Goal: Task Accomplishment & Management: Use online tool/utility

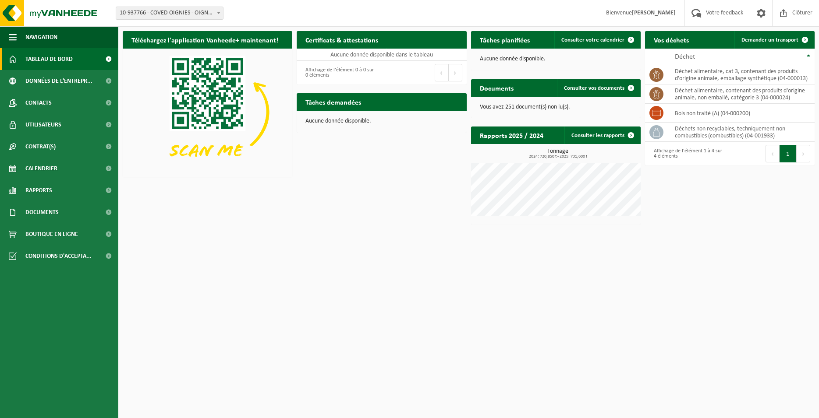
click at [46, 59] on span "Tableau de bord" at bounding box center [48, 59] width 47 height 22
click at [801, 41] on span at bounding box center [805, 40] width 18 height 18
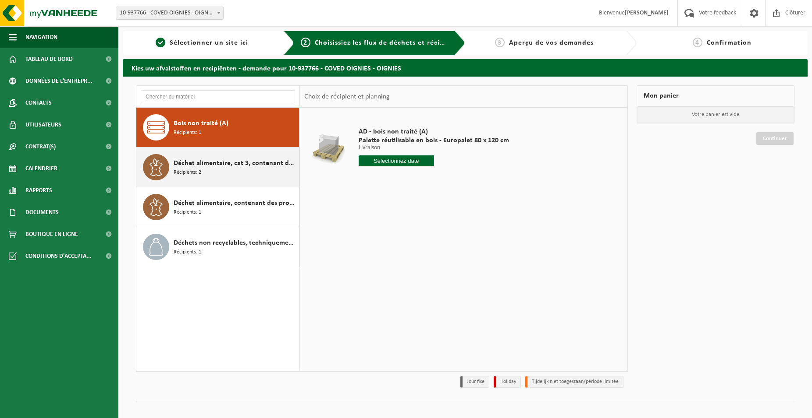
click at [269, 174] on div "Déchet alimentaire, cat 3, contenant des produits d'origine animale, emballage …" at bounding box center [235, 167] width 123 height 26
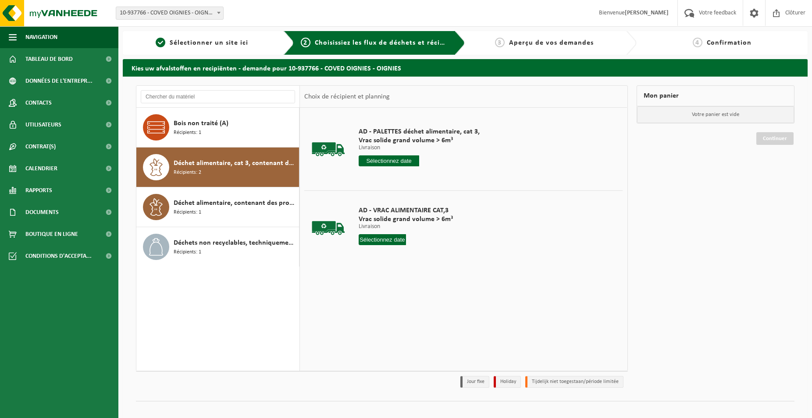
click at [399, 159] on input "text" at bounding box center [388, 161] width 60 height 11
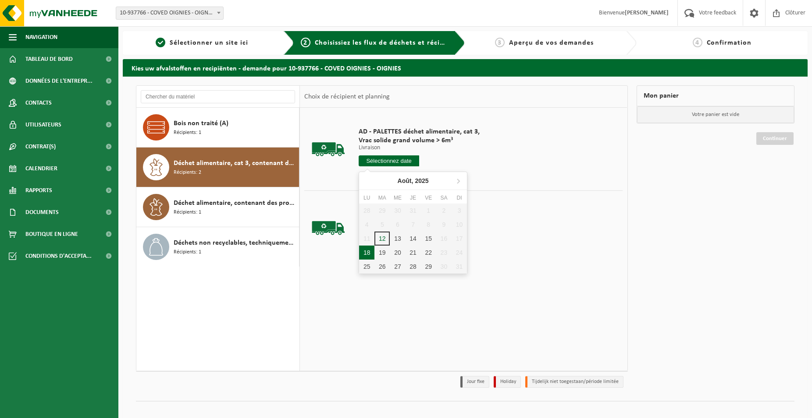
click at [370, 252] on div "18" at bounding box center [366, 253] width 15 height 14
type input "à partir de 2025-08-18"
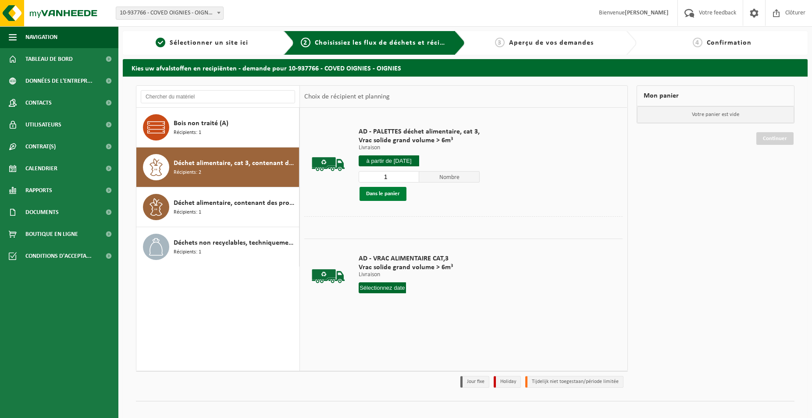
click at [375, 195] on button "Dans le panier" at bounding box center [382, 194] width 47 height 14
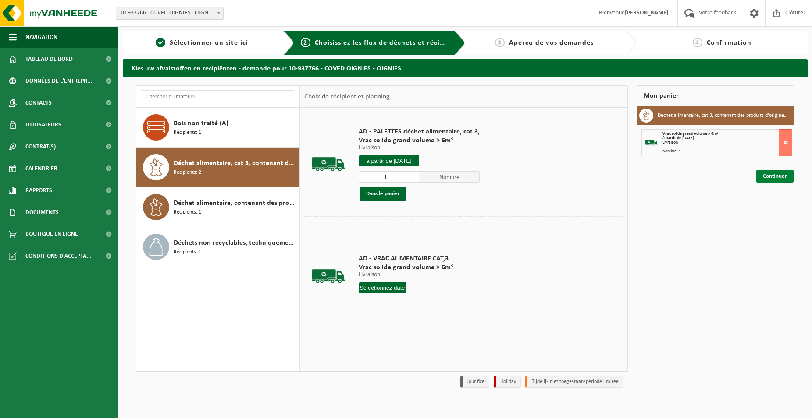
click at [771, 181] on link "Continuer" at bounding box center [774, 176] width 37 height 13
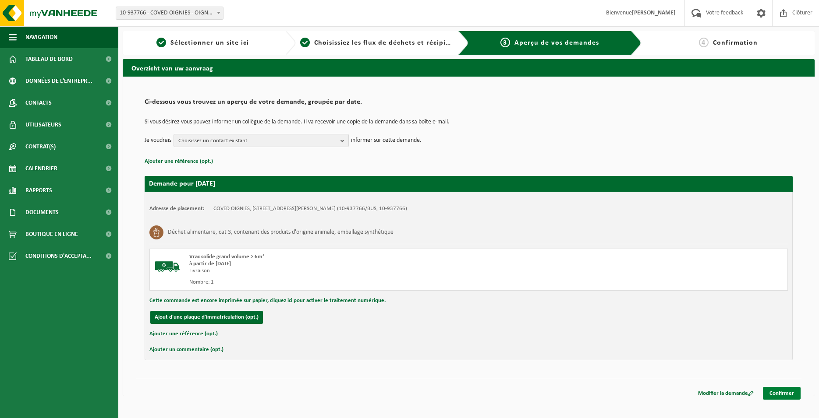
click at [790, 393] on link "Confirmer" at bounding box center [782, 393] width 38 height 13
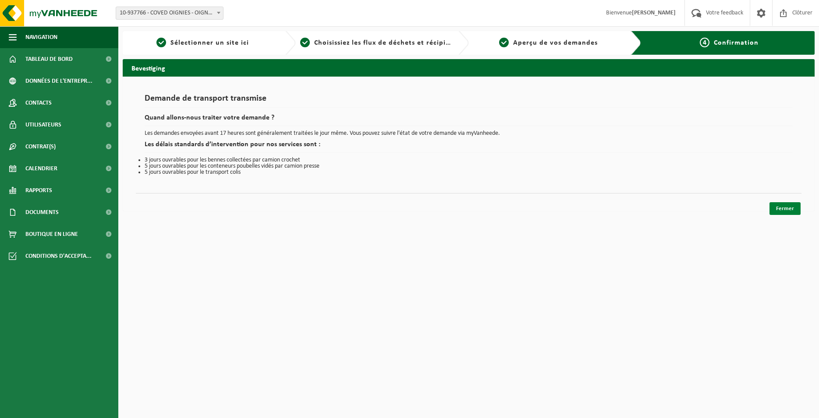
click at [786, 208] on link "Fermer" at bounding box center [784, 208] width 31 height 13
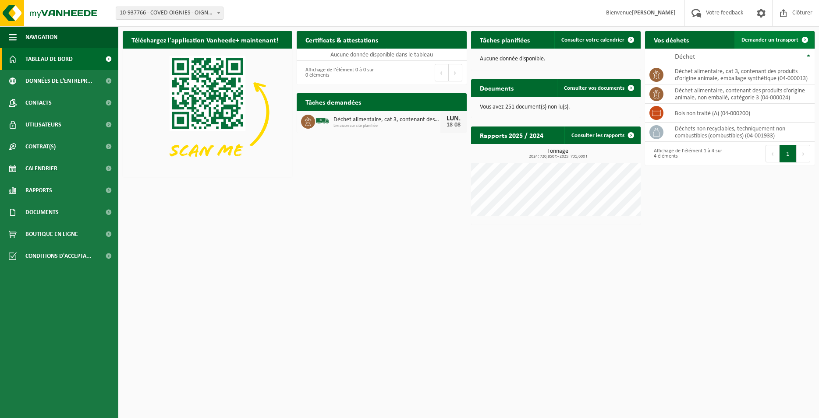
click at [757, 41] on span "Demander un transport" at bounding box center [769, 40] width 57 height 6
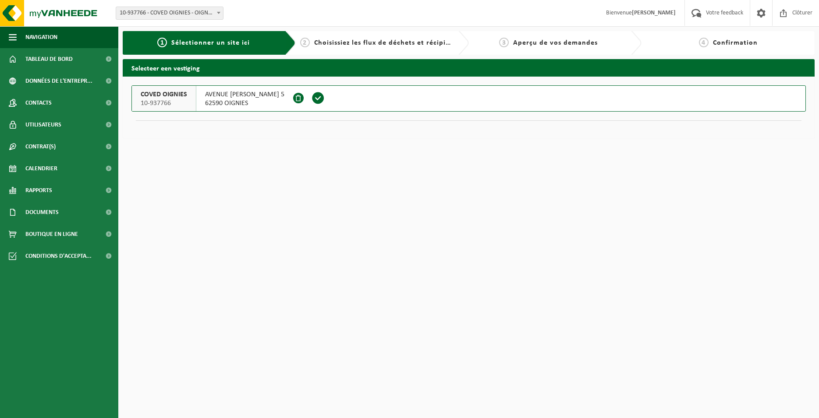
click at [325, 97] on span at bounding box center [318, 98] width 13 height 13
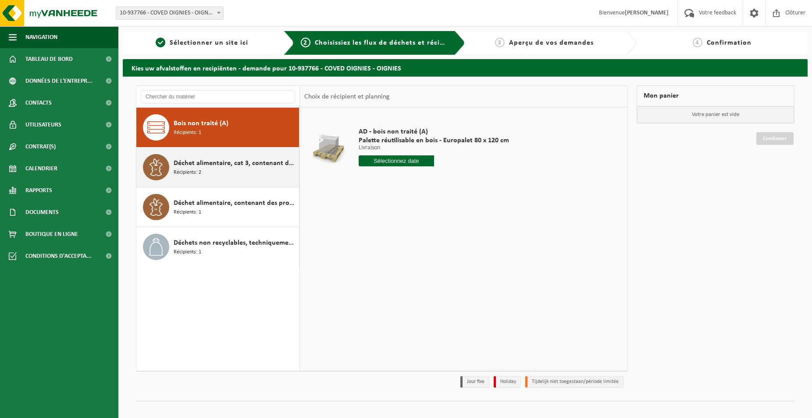
click at [236, 167] on span "Déchet alimentaire, cat 3, contenant des produits d'origine animale, emballage …" at bounding box center [235, 163] width 123 height 11
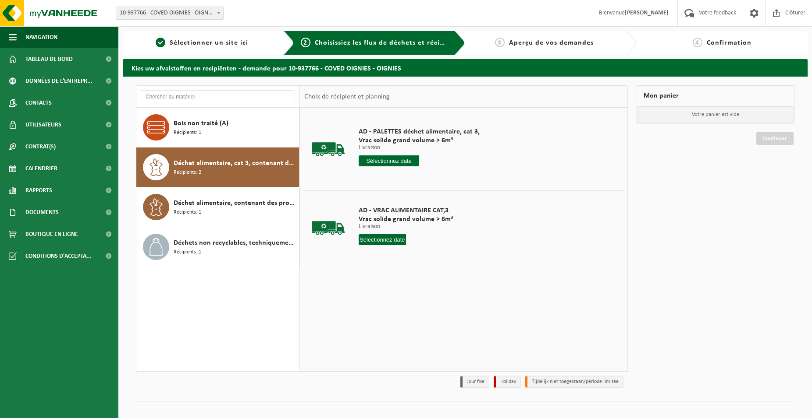
click at [397, 162] on input "text" at bounding box center [388, 161] width 60 height 11
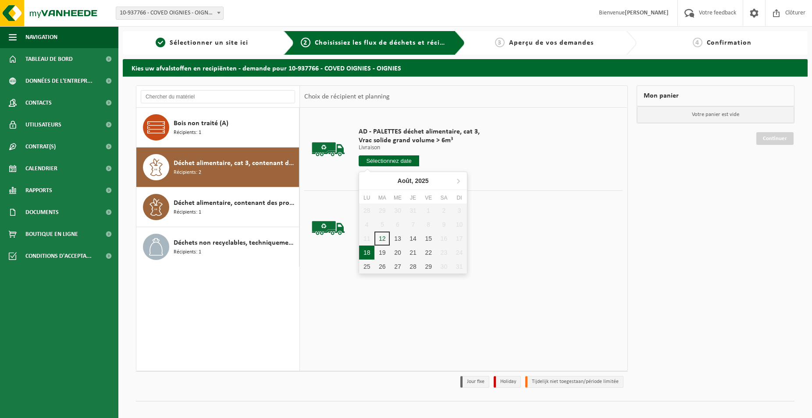
click at [369, 253] on div "18" at bounding box center [366, 253] width 15 height 14
type input "à partir de 2025-08-18"
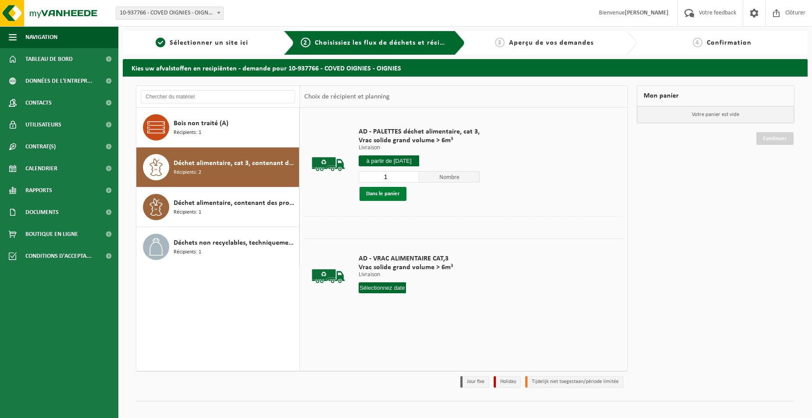
click at [394, 191] on button "Dans le panier" at bounding box center [382, 194] width 47 height 14
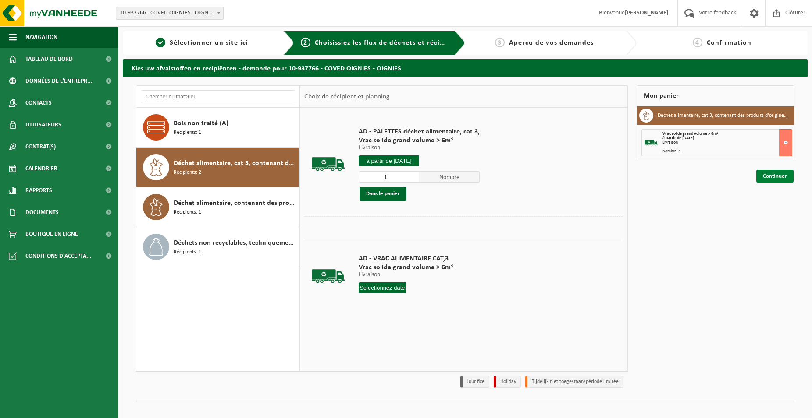
click at [787, 180] on link "Continuer" at bounding box center [774, 176] width 37 height 13
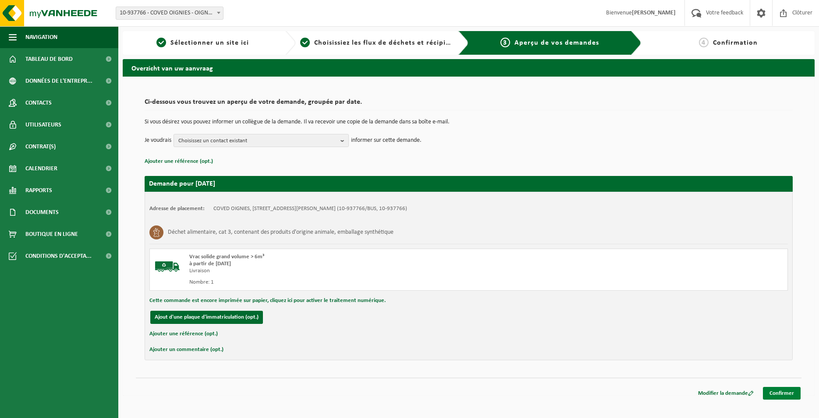
click at [783, 389] on link "Confirmer" at bounding box center [782, 393] width 38 height 13
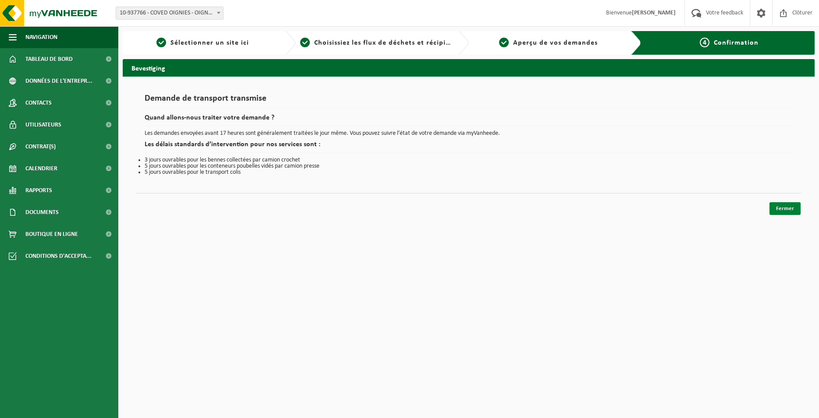
click at [773, 205] on link "Fermer" at bounding box center [784, 208] width 31 height 13
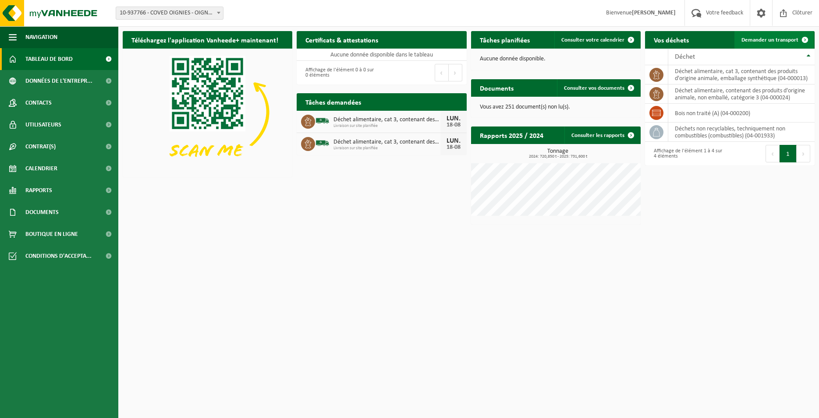
click at [791, 44] on link "Demander un transport" at bounding box center [773, 40] width 79 height 18
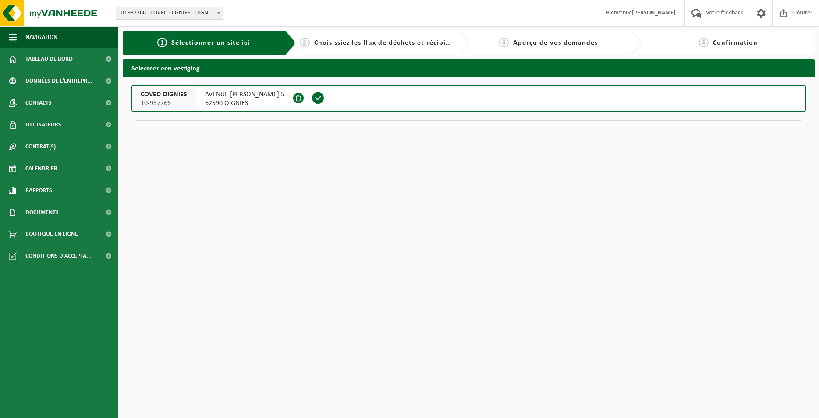
click at [325, 102] on span at bounding box center [318, 98] width 13 height 13
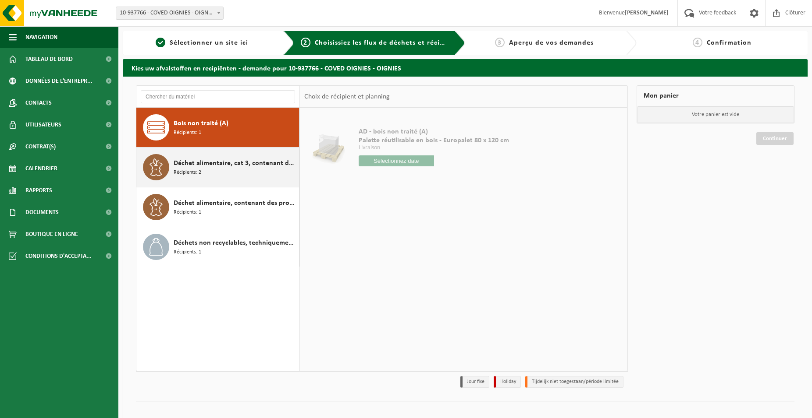
click at [259, 170] on div "Déchet alimentaire, cat 3, contenant des produits d'origine animale, emballage …" at bounding box center [235, 167] width 123 height 26
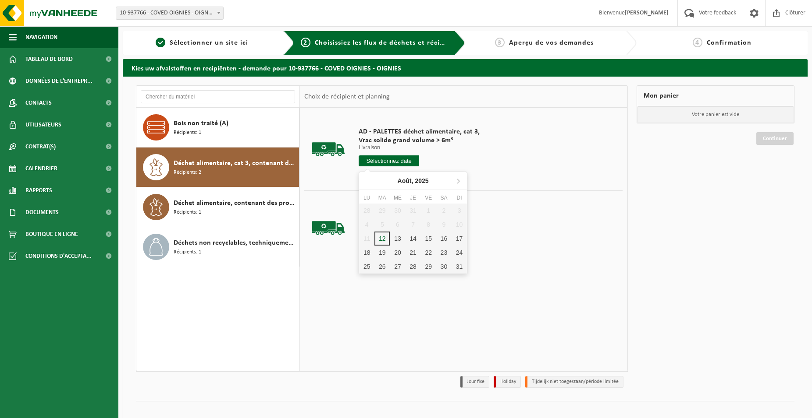
click at [381, 163] on input "text" at bounding box center [388, 161] width 60 height 11
click at [387, 252] on div "19" at bounding box center [381, 253] width 15 height 14
type input "à partir de 2025-08-19"
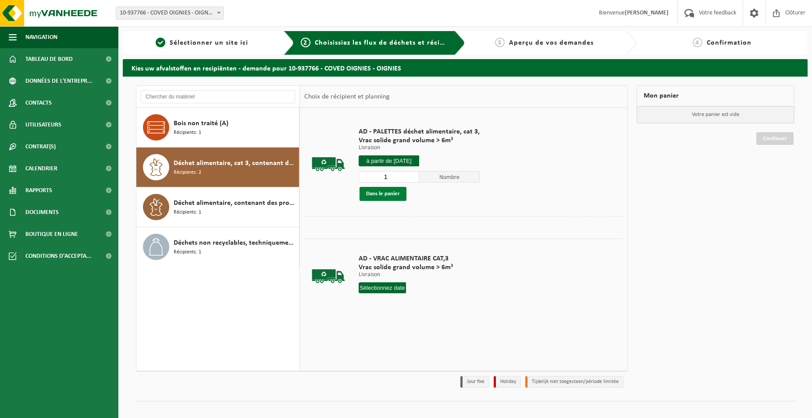
click at [400, 199] on button "Dans le panier" at bounding box center [382, 194] width 47 height 14
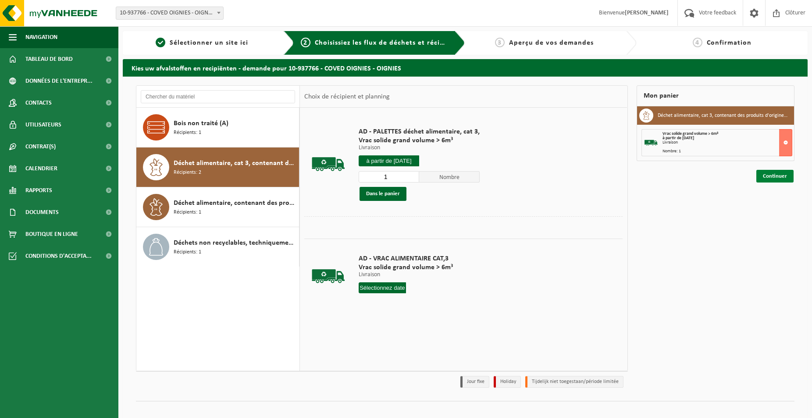
click at [768, 177] on link "Continuer" at bounding box center [774, 176] width 37 height 13
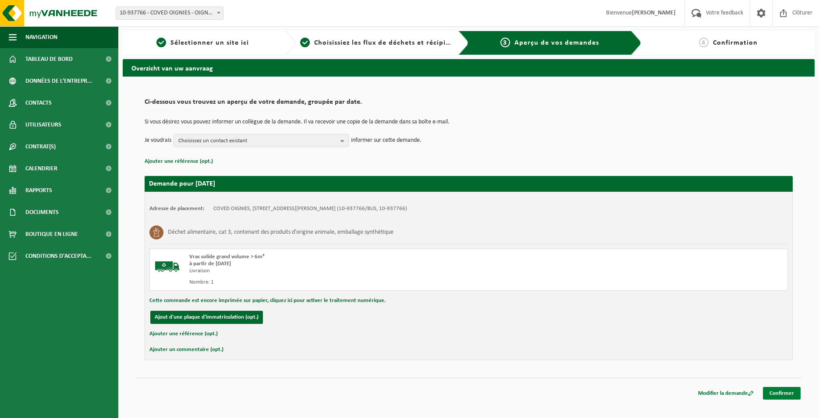
click at [794, 396] on link "Confirmer" at bounding box center [782, 393] width 38 height 13
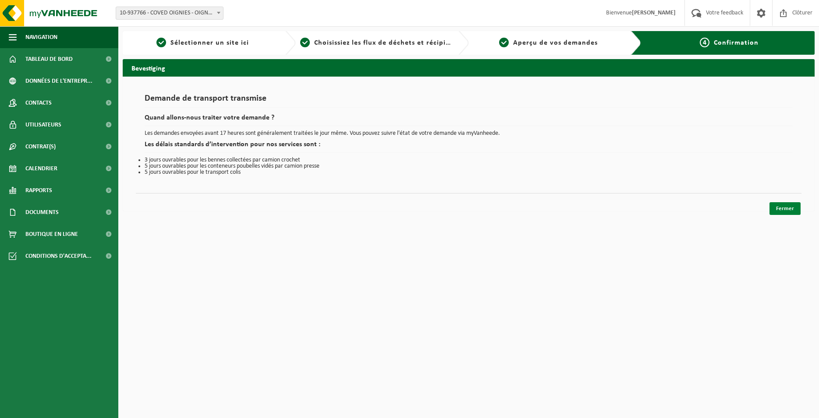
click at [785, 210] on link "Fermer" at bounding box center [784, 208] width 31 height 13
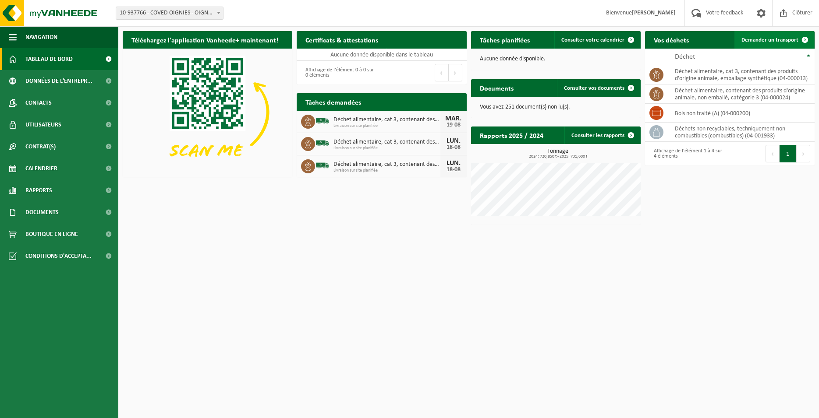
click at [757, 43] on span "Demander un transport" at bounding box center [769, 40] width 57 height 6
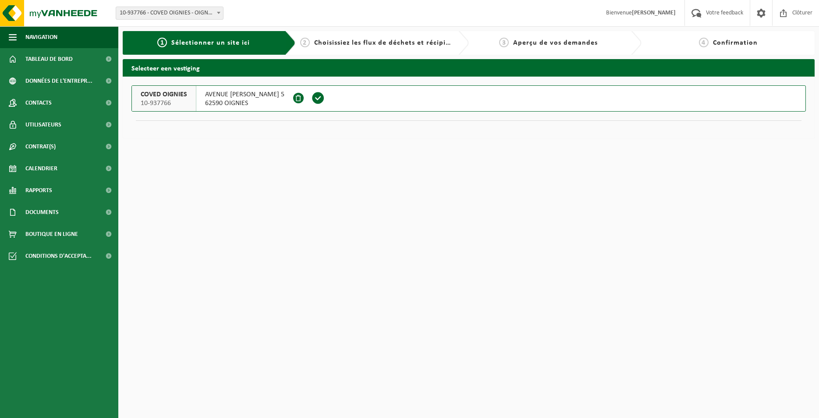
click at [325, 96] on span at bounding box center [318, 98] width 13 height 13
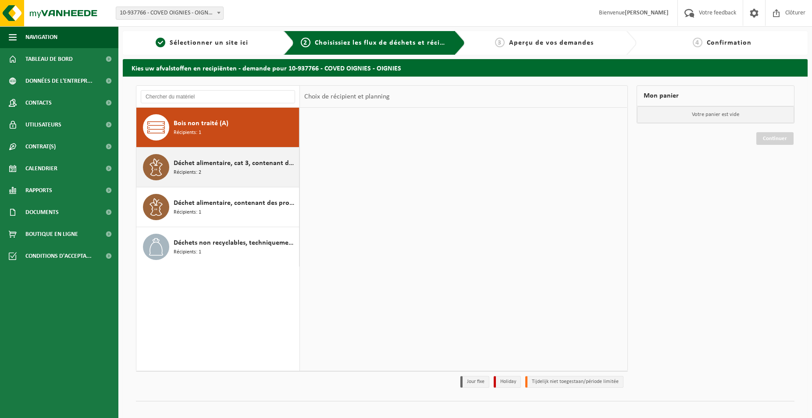
click at [230, 168] on span "Déchet alimentaire, cat 3, contenant des produits d'origine animale, emballage …" at bounding box center [235, 163] width 123 height 11
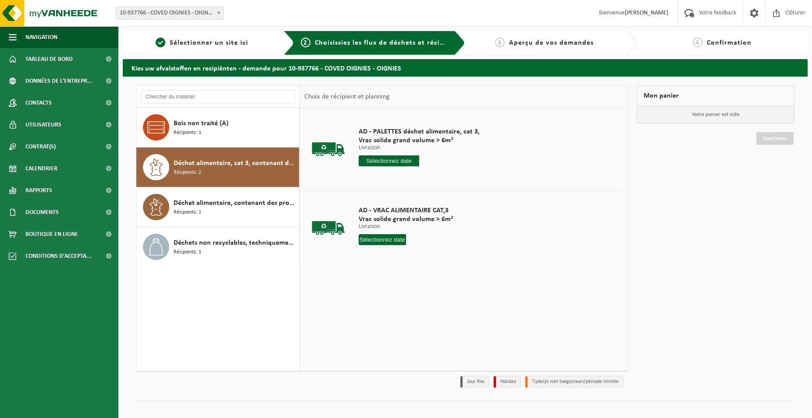
click at [412, 163] on input "text" at bounding box center [388, 161] width 60 height 11
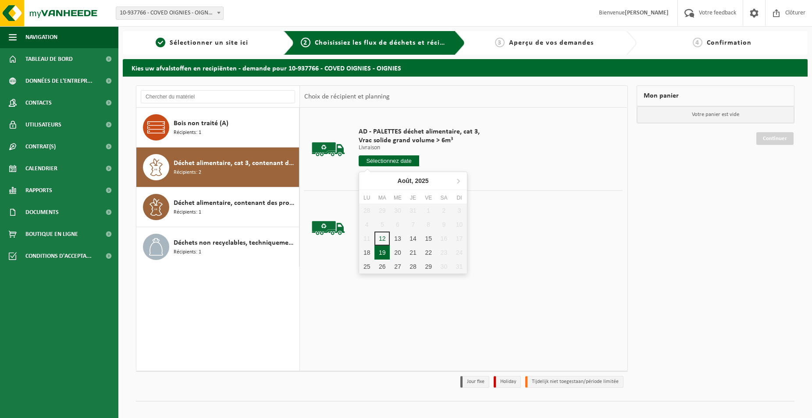
click at [384, 252] on div "19" at bounding box center [381, 253] width 15 height 14
type input "à partir de [DATE]"
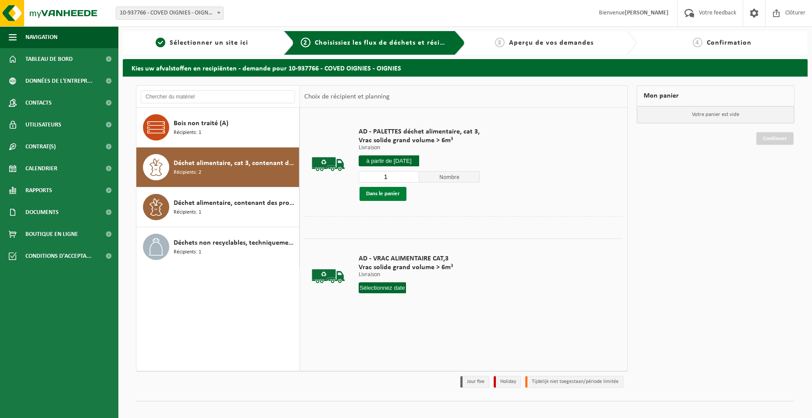
click at [386, 199] on button "Dans le panier" at bounding box center [382, 194] width 47 height 14
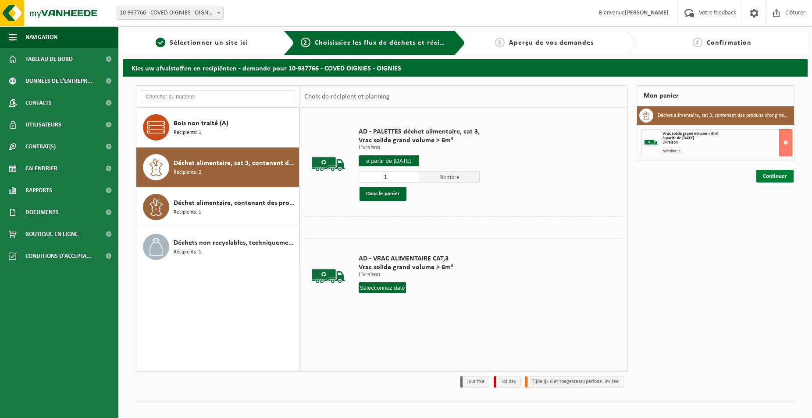
click at [772, 177] on link "Continuer" at bounding box center [774, 176] width 37 height 13
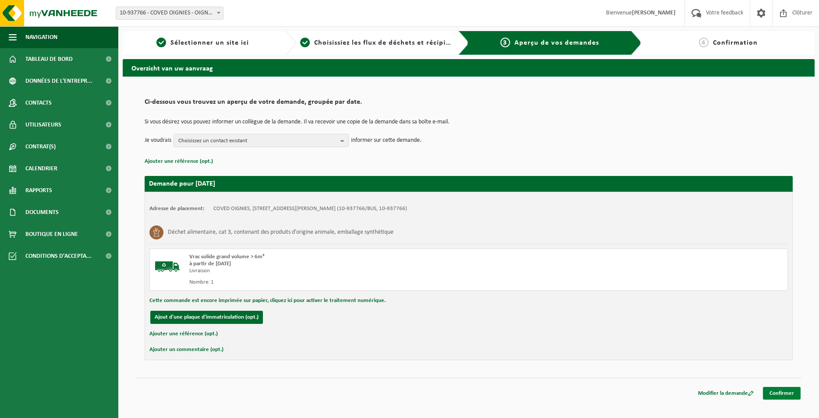
click at [789, 393] on link "Confirmer" at bounding box center [782, 393] width 38 height 13
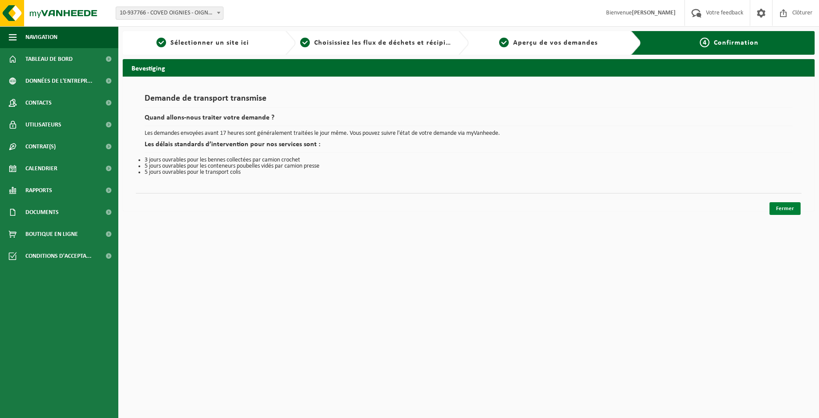
click at [789, 208] on link "Fermer" at bounding box center [784, 208] width 31 height 13
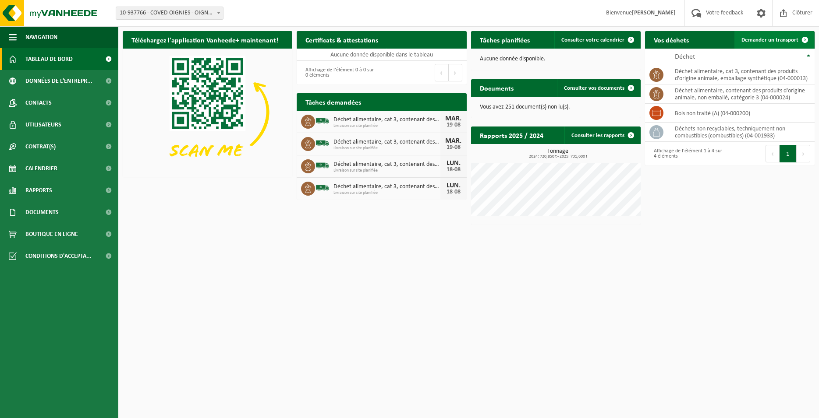
click at [755, 42] on span "Demander un transport" at bounding box center [769, 40] width 57 height 6
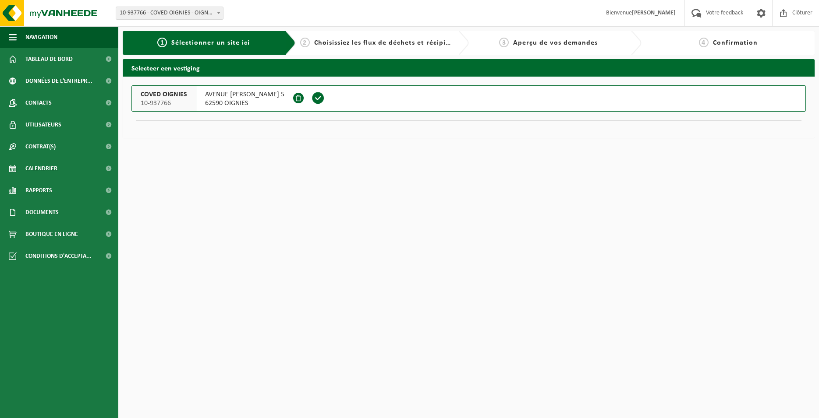
click at [325, 99] on span at bounding box center [318, 98] width 13 height 13
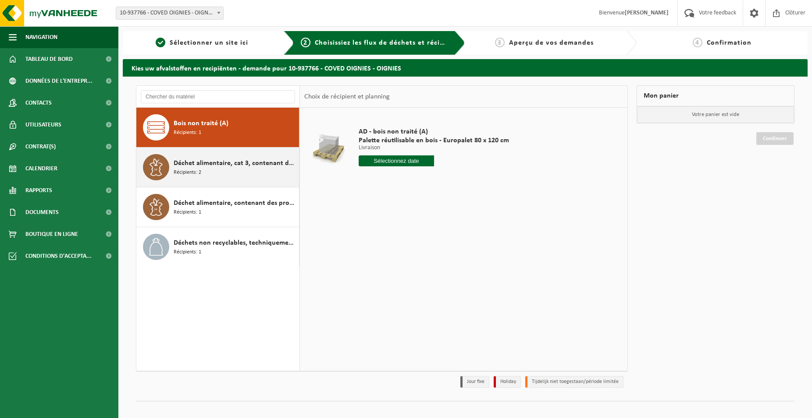
click at [279, 164] on span "Déchet alimentaire, cat 3, contenant des produits d'origine animale, emballage …" at bounding box center [235, 163] width 123 height 11
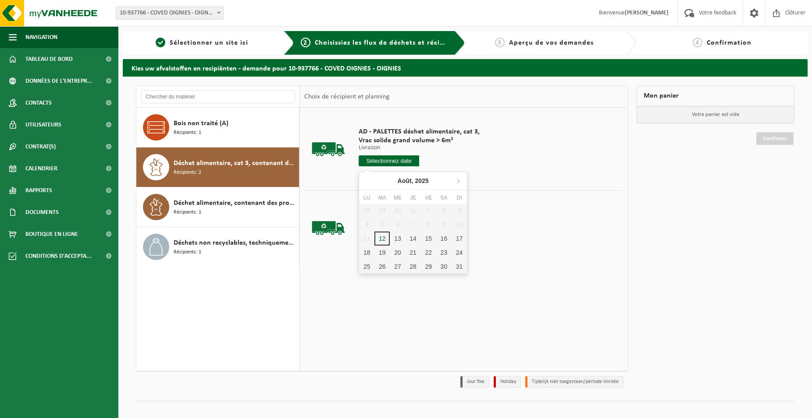
click at [379, 162] on input "text" at bounding box center [388, 161] width 60 height 11
click at [400, 254] on div "20" at bounding box center [397, 253] width 15 height 14
type input "à partir de [DATE]"
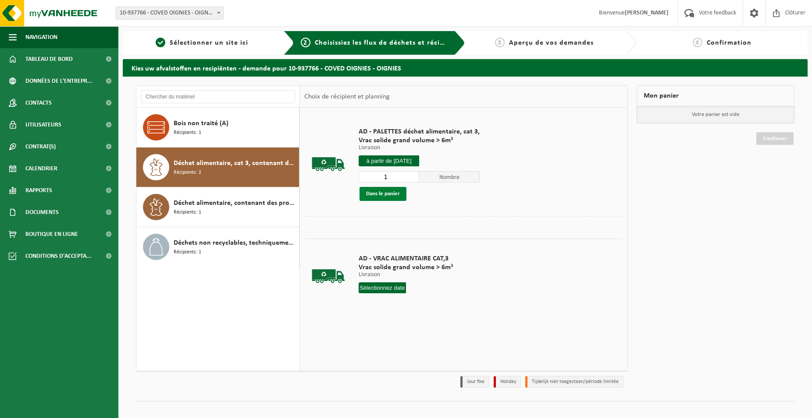
click at [389, 187] on button "Dans le panier" at bounding box center [382, 194] width 47 height 14
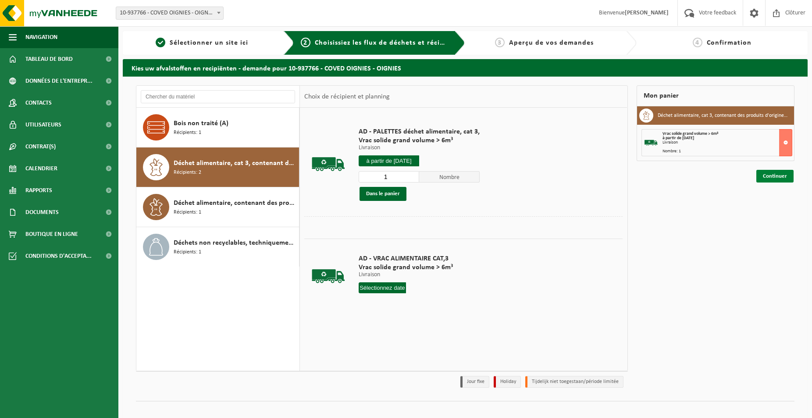
click at [766, 174] on link "Continuer" at bounding box center [774, 176] width 37 height 13
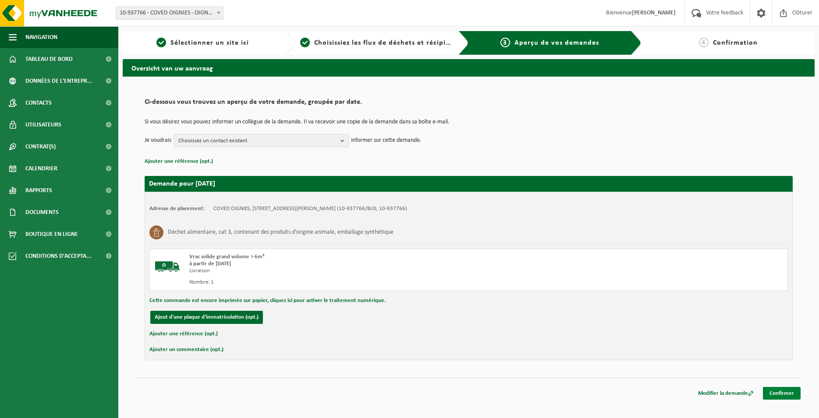
click at [787, 391] on link "Confirmer" at bounding box center [782, 393] width 38 height 13
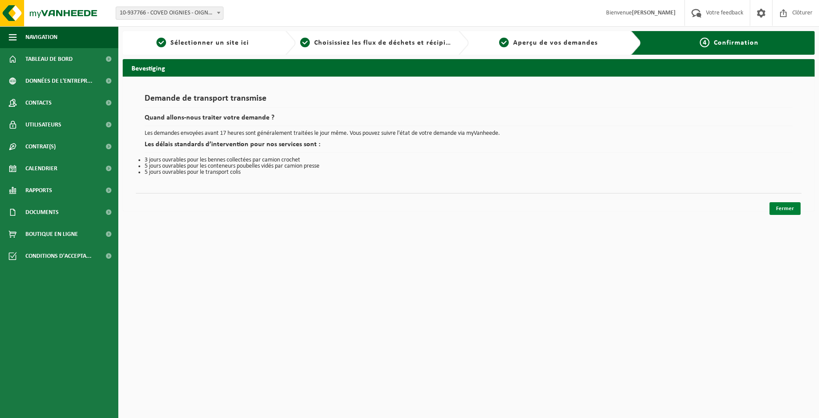
click at [783, 205] on link "Fermer" at bounding box center [784, 208] width 31 height 13
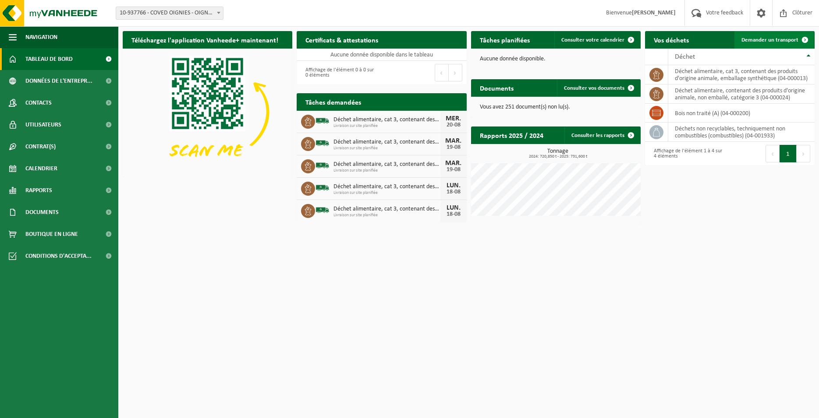
click at [808, 42] on span at bounding box center [805, 40] width 18 height 18
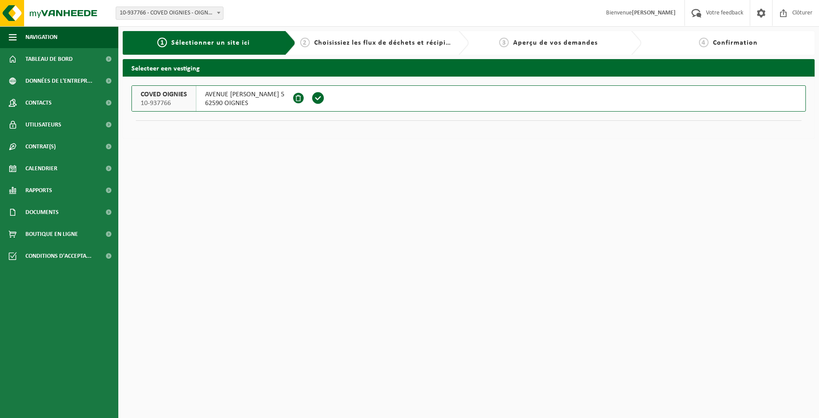
click at [325, 99] on span at bounding box center [318, 98] width 13 height 13
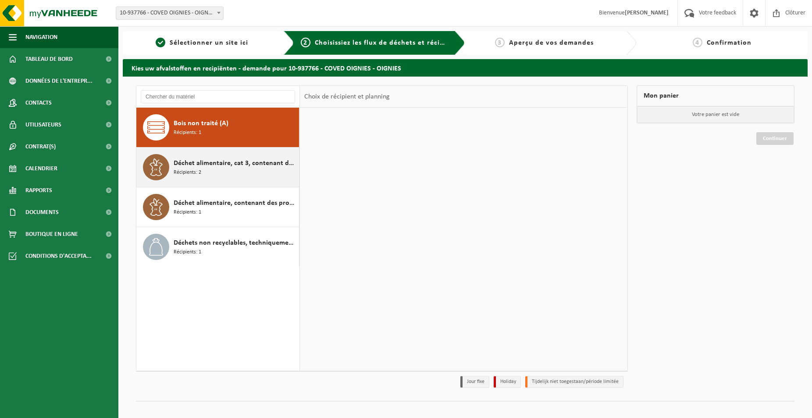
click at [247, 163] on span "Déchet alimentaire, cat 3, contenant des produits d'origine animale, emballage …" at bounding box center [235, 163] width 123 height 11
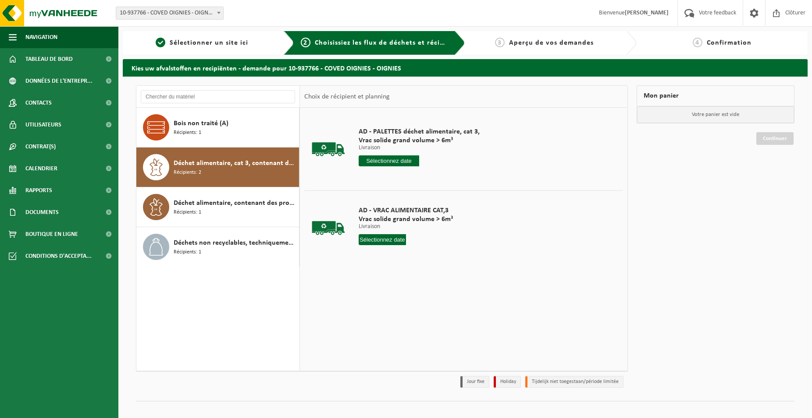
click at [409, 161] on input "text" at bounding box center [388, 161] width 60 height 11
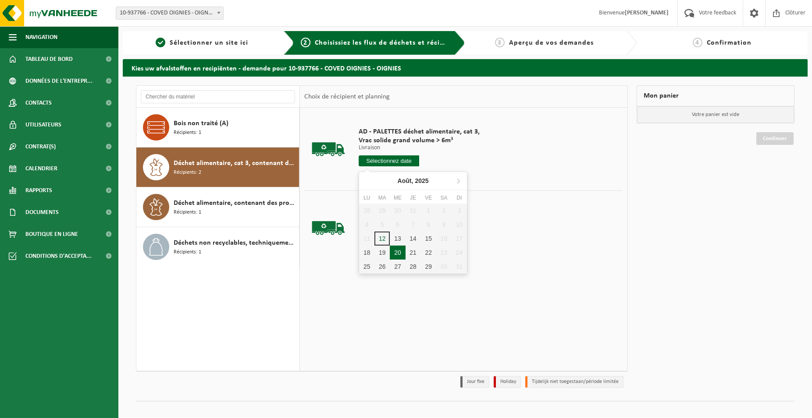
click at [402, 250] on div "20" at bounding box center [397, 253] width 15 height 14
type input "à partir de 2025-08-20"
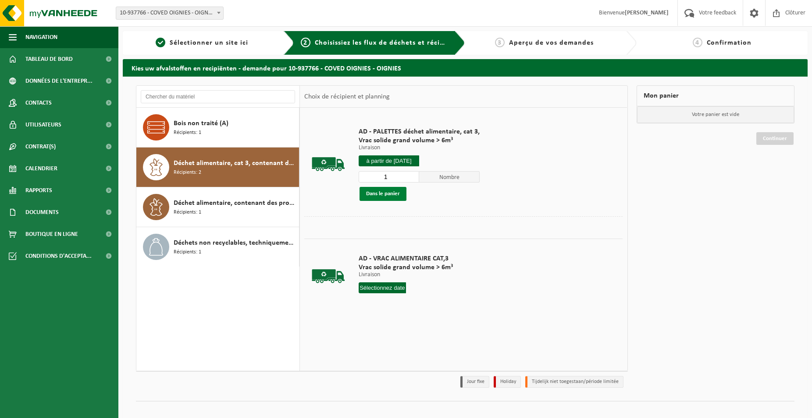
click at [387, 192] on button "Dans le panier" at bounding box center [382, 194] width 47 height 14
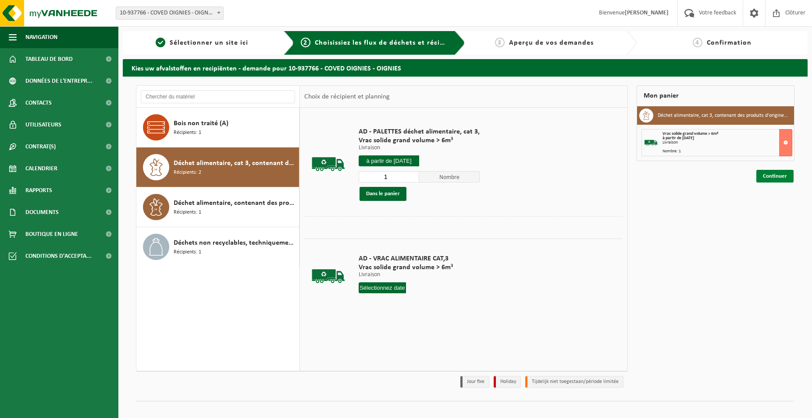
click at [789, 175] on link "Continuer" at bounding box center [774, 176] width 37 height 13
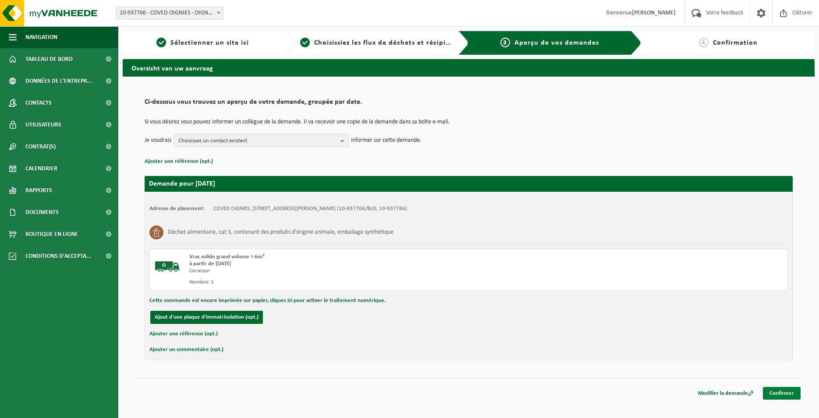
click at [783, 393] on link "Confirmer" at bounding box center [782, 393] width 38 height 13
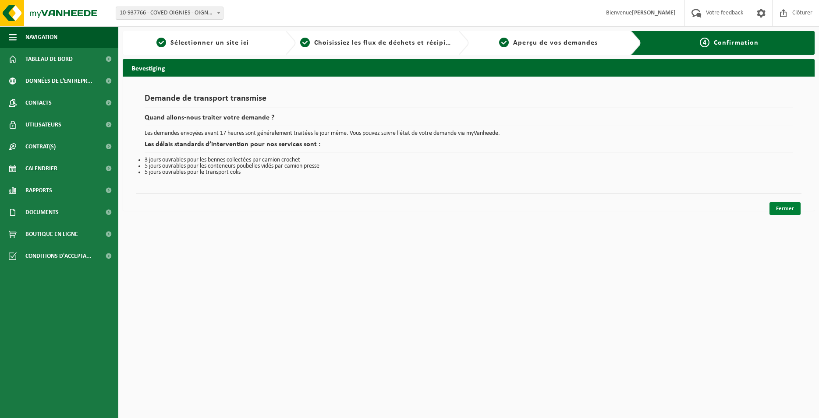
click at [780, 211] on link "Fermer" at bounding box center [784, 208] width 31 height 13
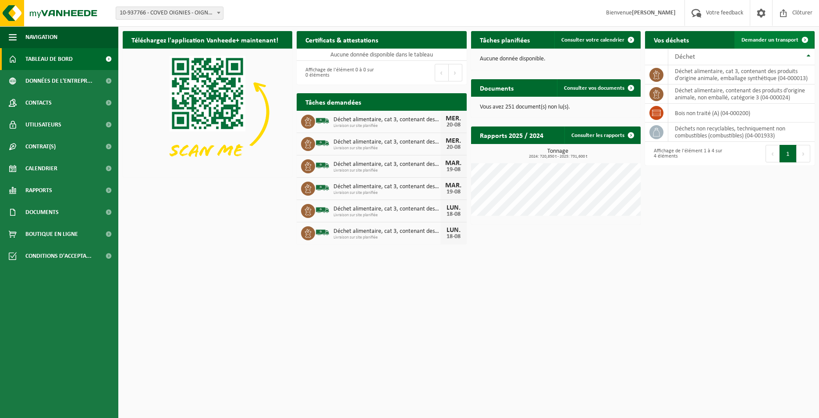
click at [775, 39] on span "Demander un transport" at bounding box center [769, 40] width 57 height 6
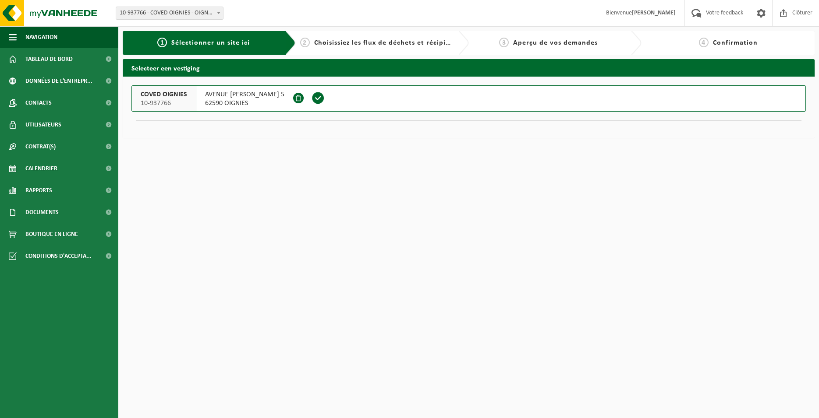
click at [330, 98] on span at bounding box center [318, 98] width 25 height 25
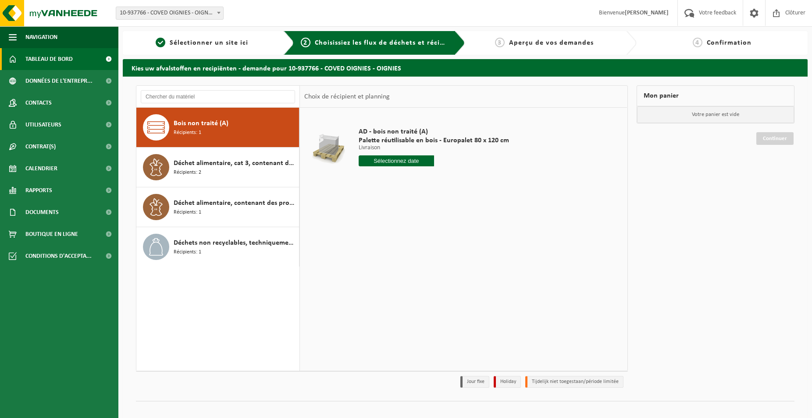
click at [66, 63] on span "Tableau de bord" at bounding box center [48, 59] width 47 height 22
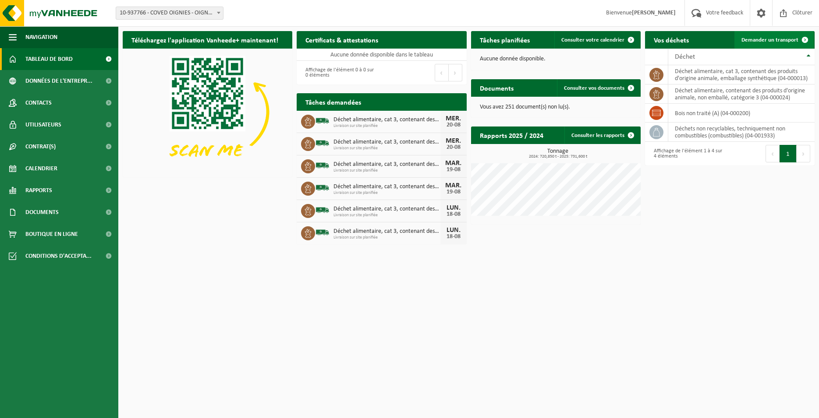
click at [799, 40] on span at bounding box center [805, 40] width 18 height 18
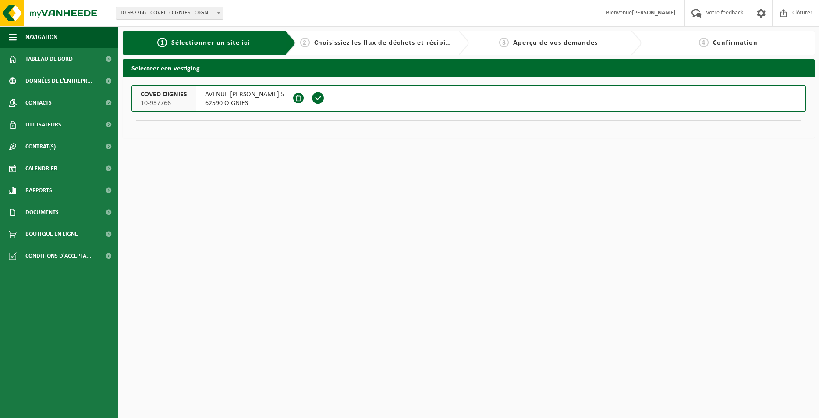
click at [325, 103] on span at bounding box center [318, 98] width 13 height 13
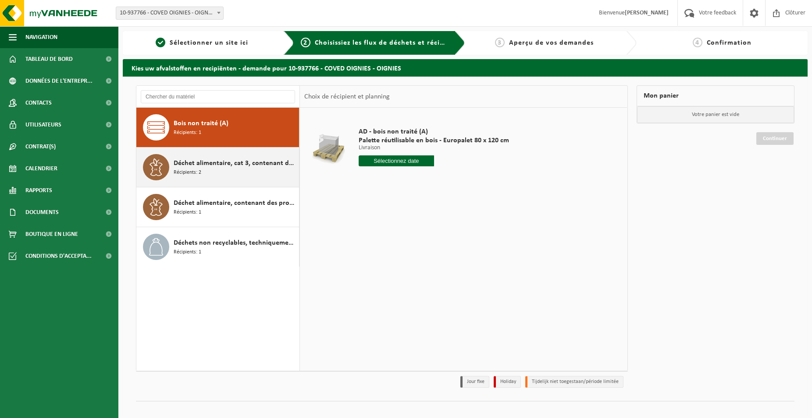
click at [259, 170] on div "Déchet alimentaire, cat 3, contenant des produits d'origine animale, emballage …" at bounding box center [235, 167] width 123 height 26
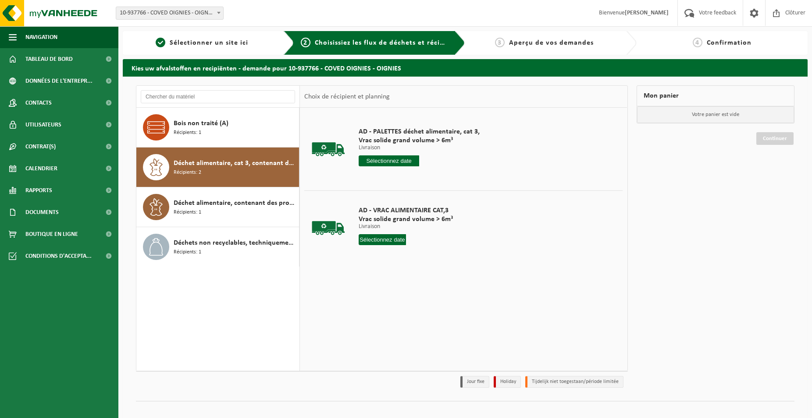
click at [397, 167] on div "AD - PALETTES déchet alimentaire, cat 3, Vrac solide grand volume > 6m³ Livrais…" at bounding box center [419, 149] width 130 height 61
click at [400, 163] on input "text" at bounding box center [388, 161] width 60 height 11
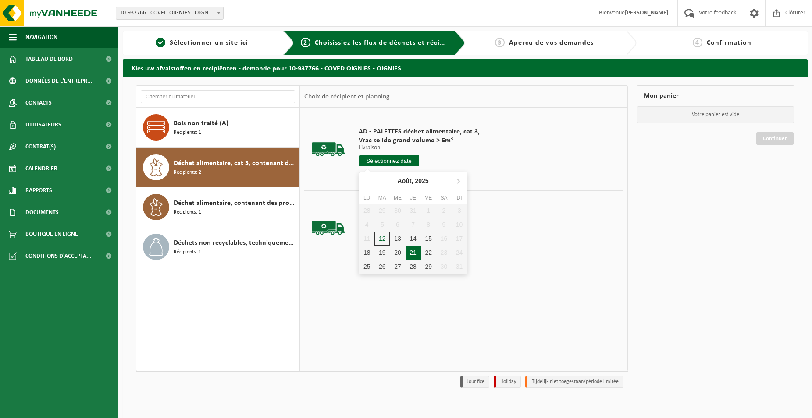
click at [411, 255] on div "21" at bounding box center [412, 253] width 15 height 14
type input "à partir de [DATE]"
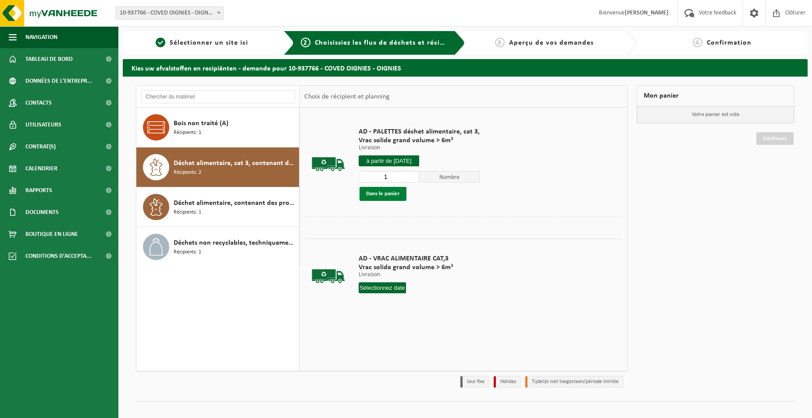
click at [385, 195] on button "Dans le panier" at bounding box center [382, 194] width 47 height 14
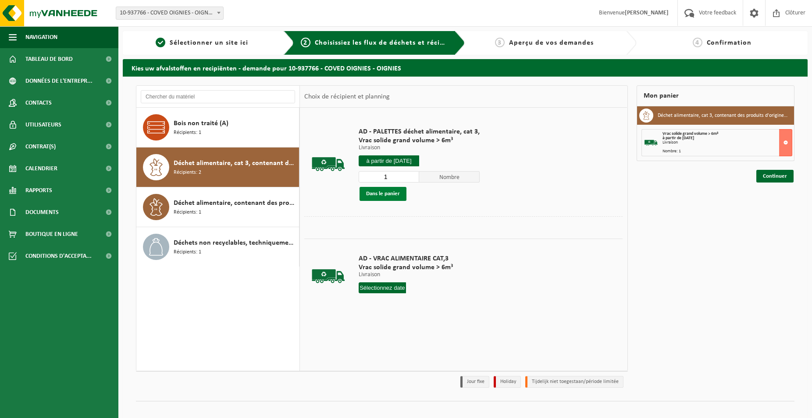
click at [386, 199] on button "Dans le panier" at bounding box center [382, 194] width 47 height 14
click at [766, 174] on link "Continuer" at bounding box center [774, 176] width 37 height 13
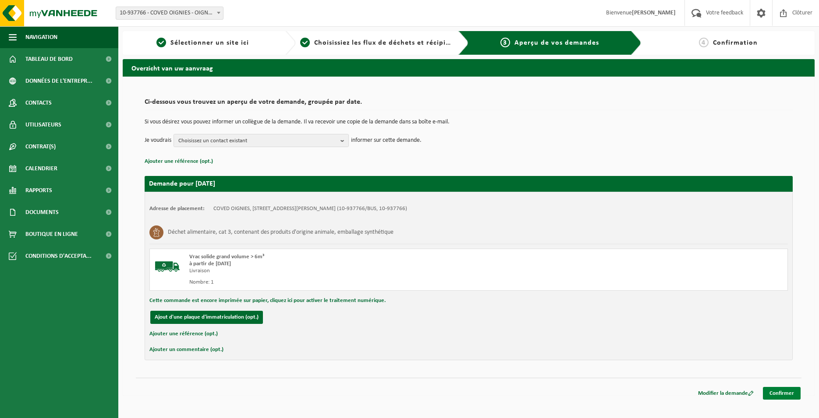
click at [780, 394] on link "Confirmer" at bounding box center [782, 393] width 38 height 13
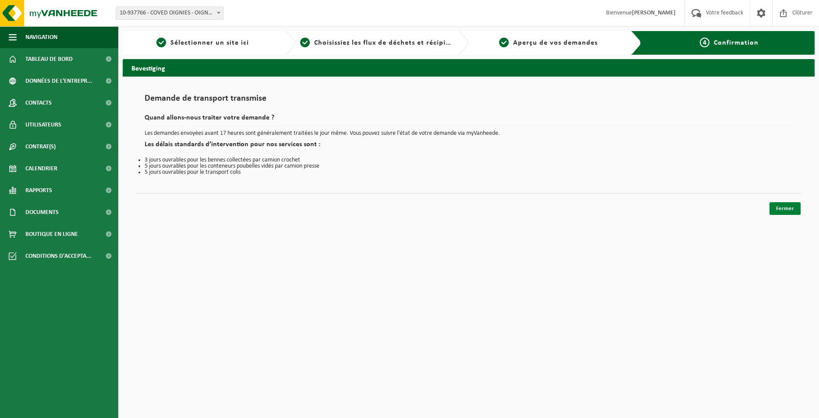
click at [775, 210] on link "Fermer" at bounding box center [784, 208] width 31 height 13
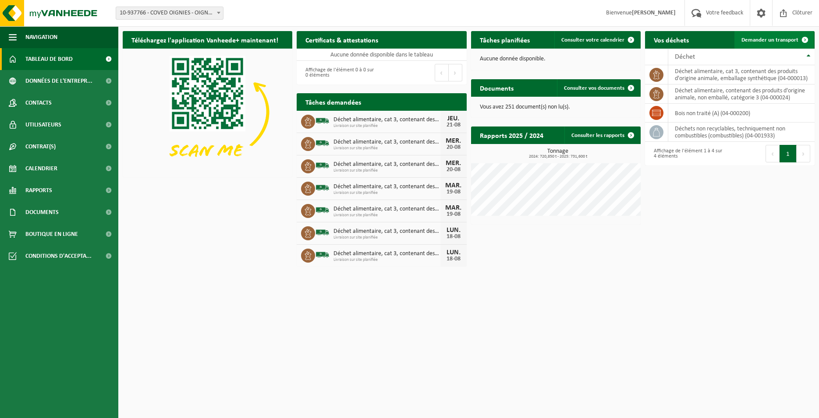
click at [784, 40] on span "Demander un transport" at bounding box center [769, 40] width 57 height 6
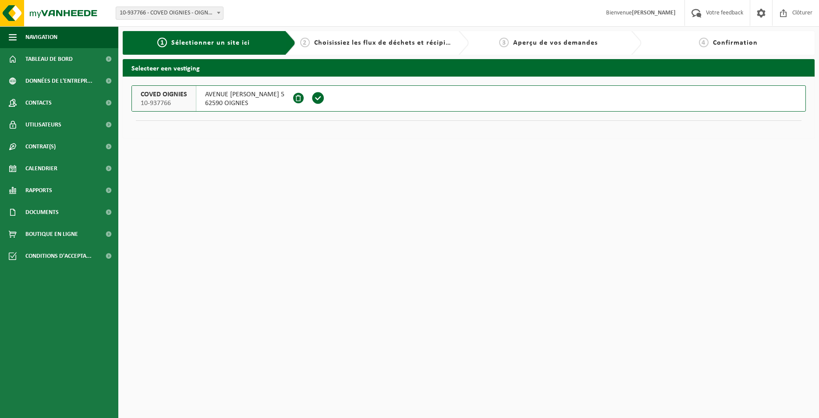
click at [325, 98] on span at bounding box center [318, 98] width 13 height 13
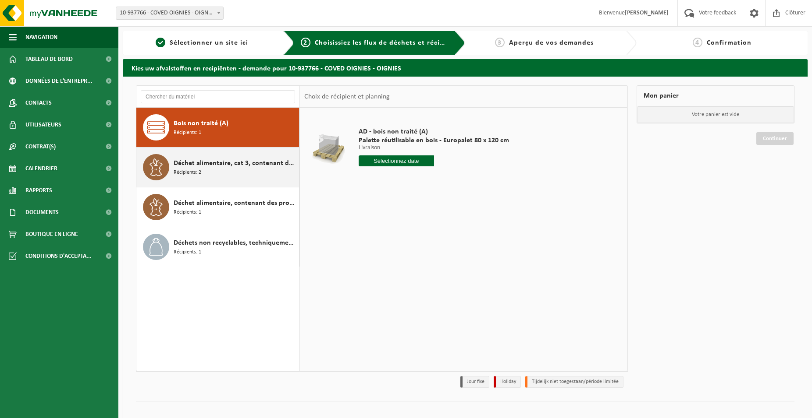
click at [262, 177] on div "Déchet alimentaire, cat 3, contenant des produits d'origine animale, emballage …" at bounding box center [235, 167] width 123 height 26
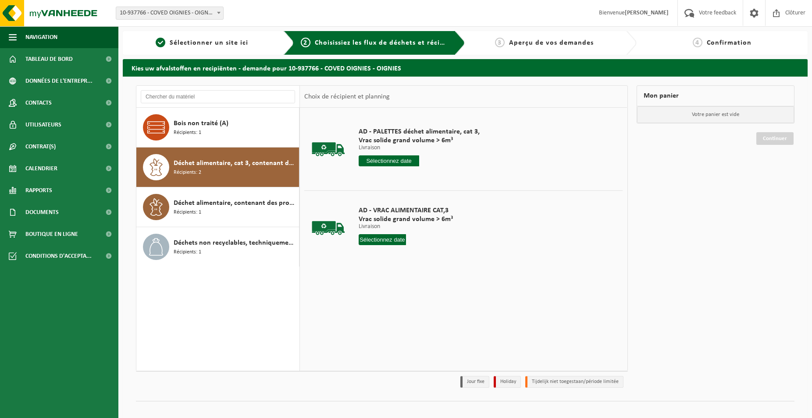
click at [402, 165] on input "text" at bounding box center [388, 161] width 60 height 11
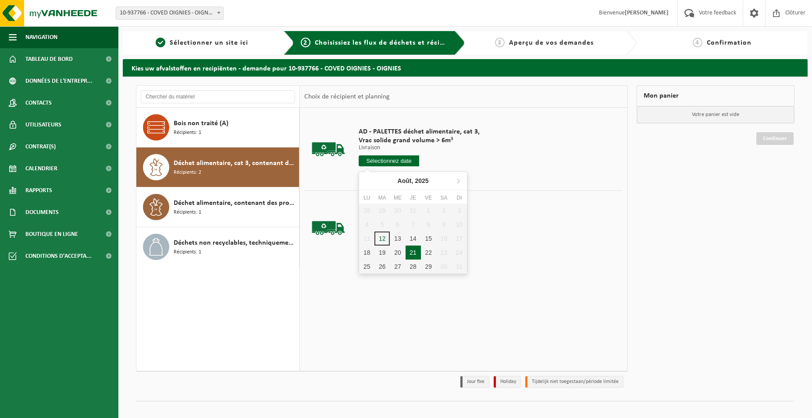
click at [417, 248] on div "21" at bounding box center [412, 253] width 15 height 14
type input "à partir de [DATE]"
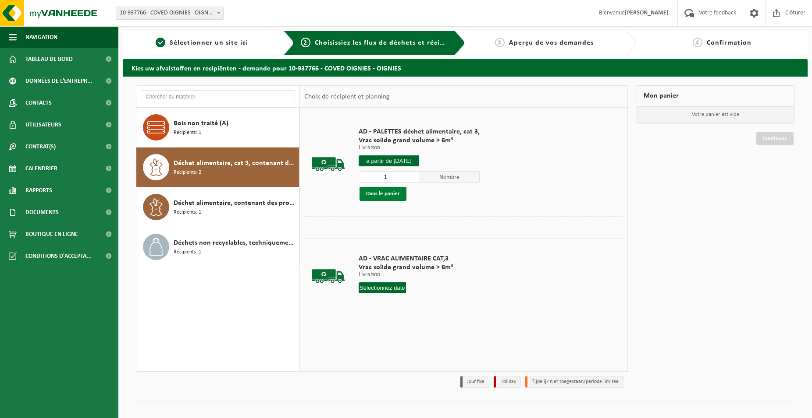
click at [394, 196] on button "Dans le panier" at bounding box center [382, 194] width 47 height 14
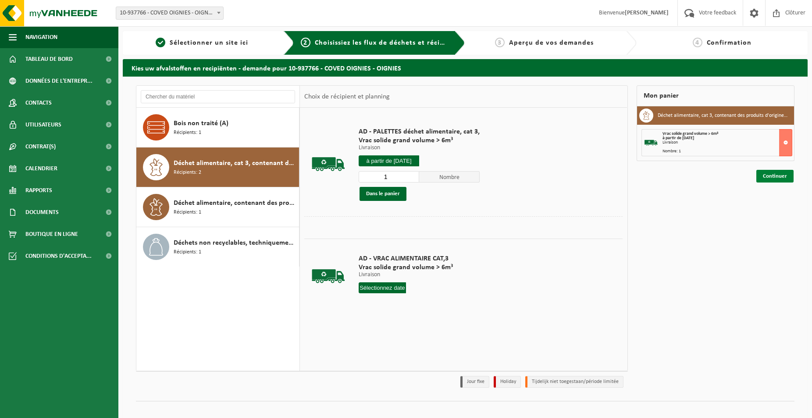
click at [783, 179] on link "Continuer" at bounding box center [774, 176] width 37 height 13
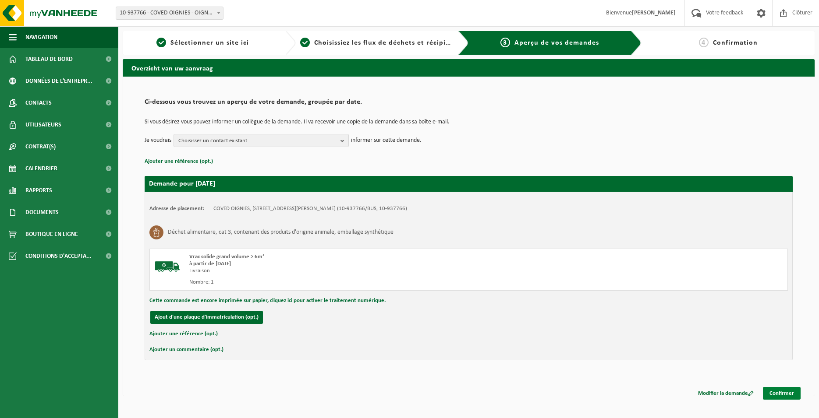
click at [787, 389] on link "Confirmer" at bounding box center [782, 393] width 38 height 13
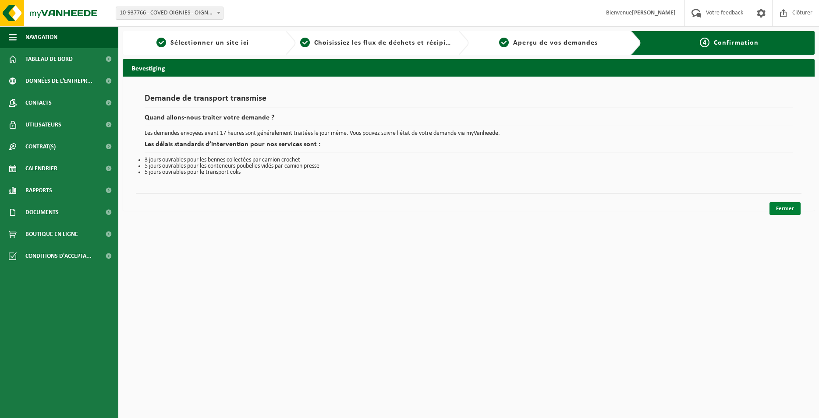
click at [786, 209] on link "Fermer" at bounding box center [784, 208] width 31 height 13
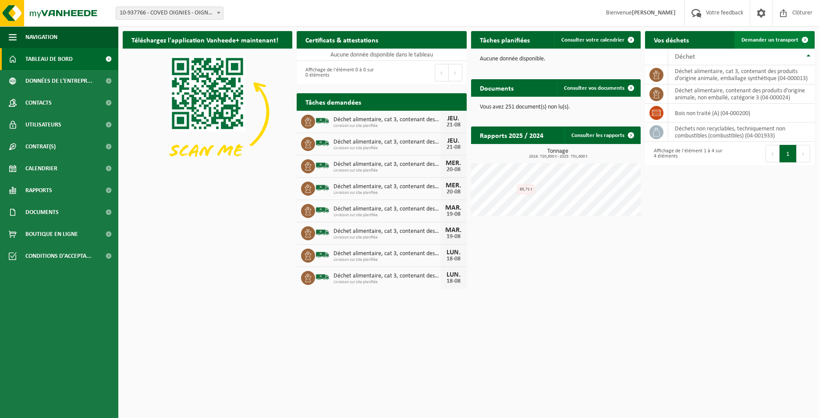
click at [801, 42] on span at bounding box center [805, 40] width 18 height 18
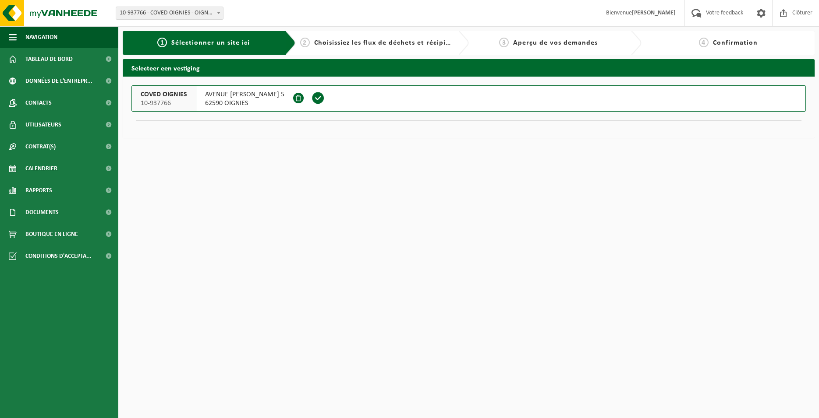
click at [325, 96] on span at bounding box center [318, 98] width 13 height 13
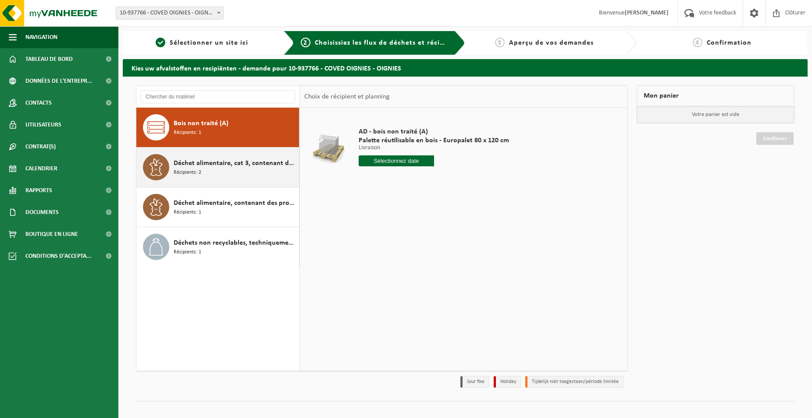
click at [262, 173] on div "Déchet alimentaire, cat 3, contenant des produits d'origine animale, emballage …" at bounding box center [235, 167] width 123 height 26
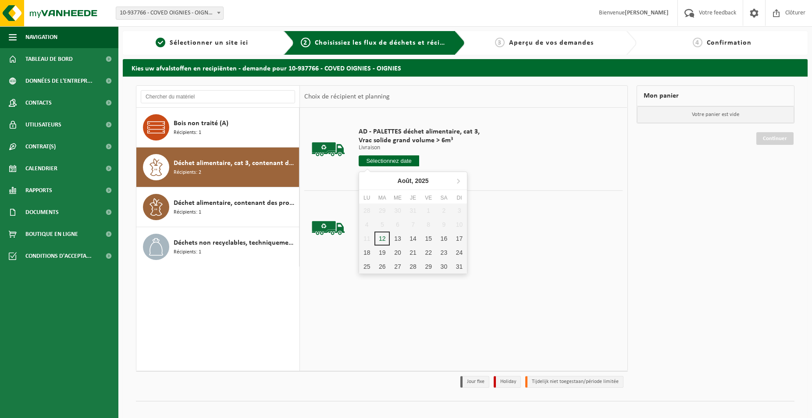
click at [384, 165] on input "text" at bounding box center [388, 161] width 60 height 11
click at [422, 255] on div "22" at bounding box center [428, 253] width 15 height 14
type input "à partir de [DATE]"
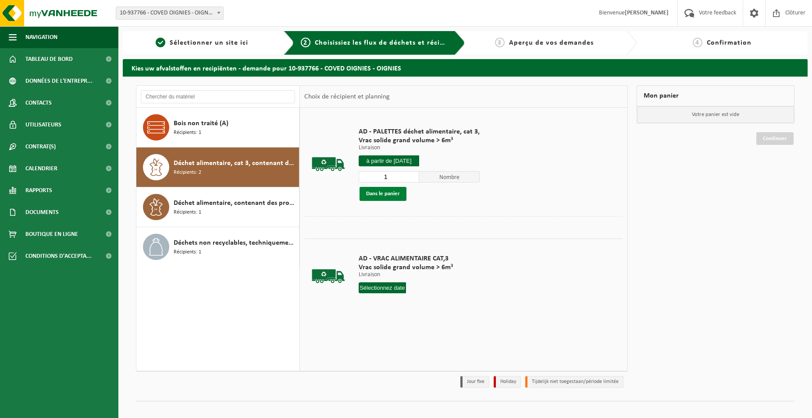
click at [393, 197] on button "Dans le panier" at bounding box center [382, 194] width 47 height 14
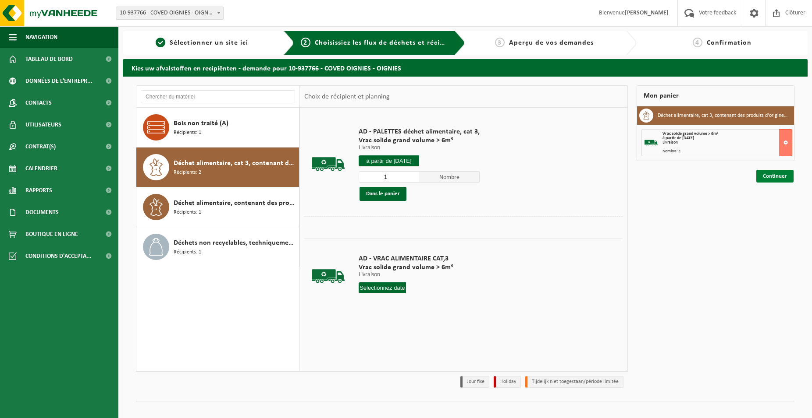
click at [768, 182] on link "Continuer" at bounding box center [774, 176] width 37 height 13
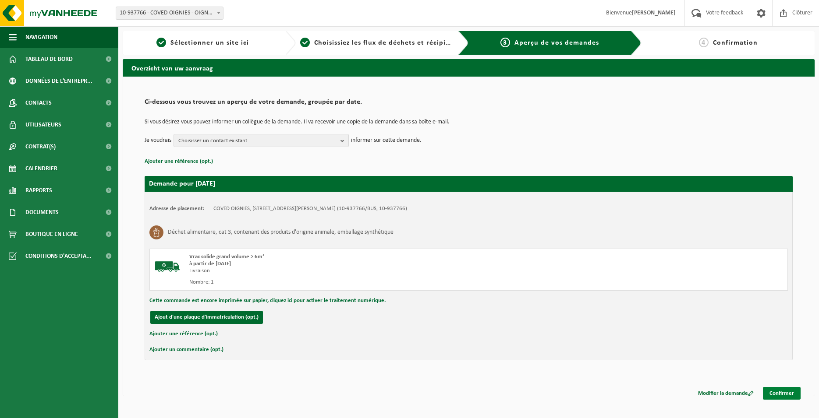
click at [788, 393] on link "Confirmer" at bounding box center [782, 393] width 38 height 13
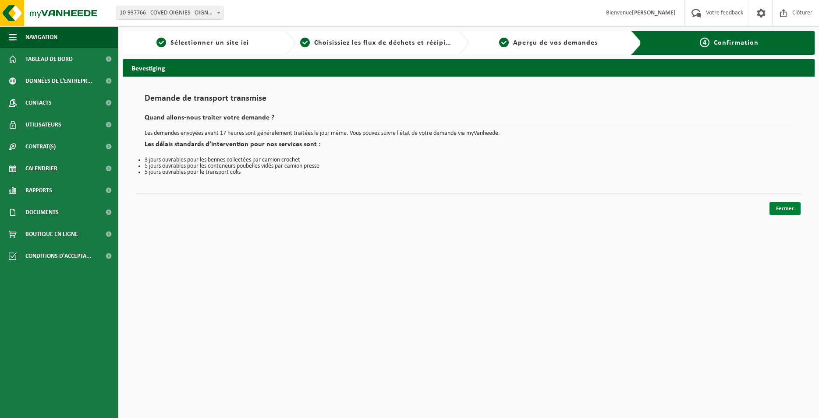
click at [789, 208] on link "Fermer" at bounding box center [784, 208] width 31 height 13
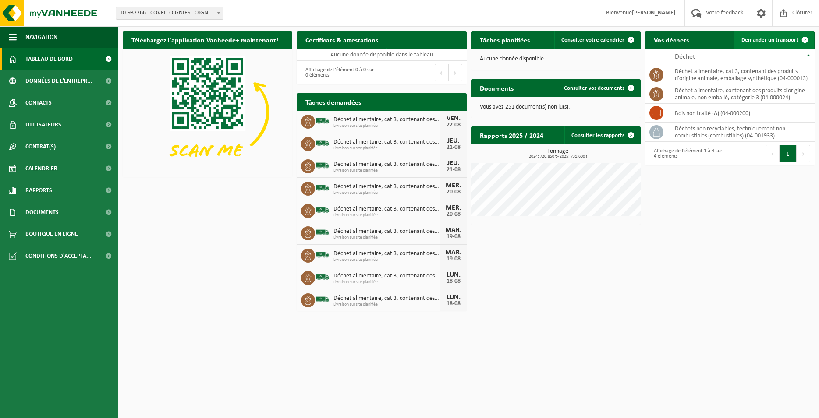
click at [758, 43] on span "Demander un transport" at bounding box center [769, 40] width 57 height 6
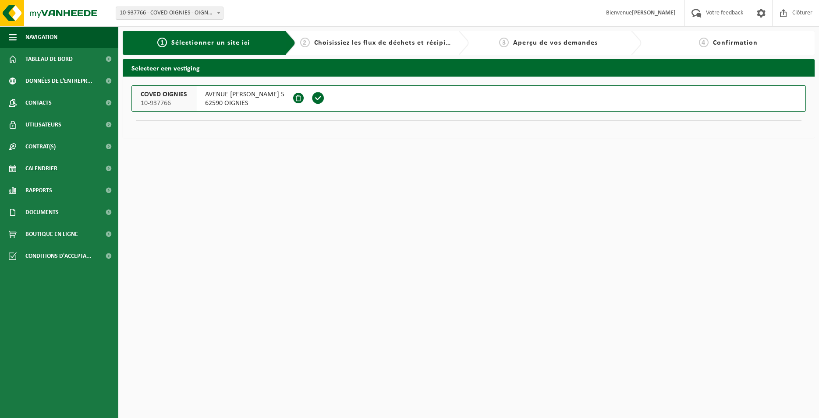
click at [325, 96] on span at bounding box center [318, 98] width 13 height 13
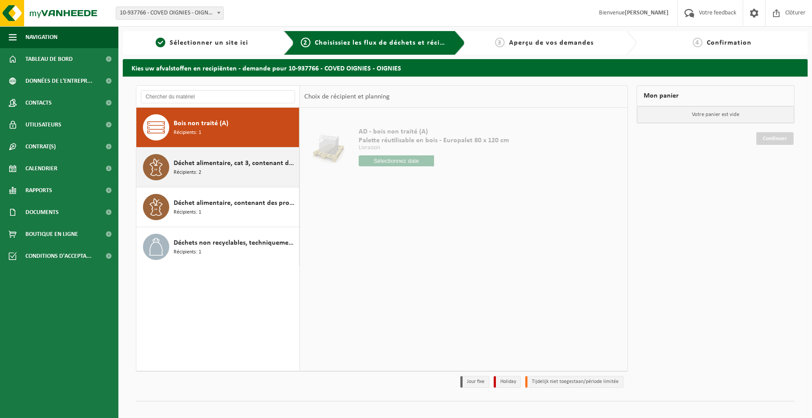
click at [215, 175] on div "Déchet alimentaire, cat 3, contenant des produits d'origine animale, emballage …" at bounding box center [235, 167] width 123 height 26
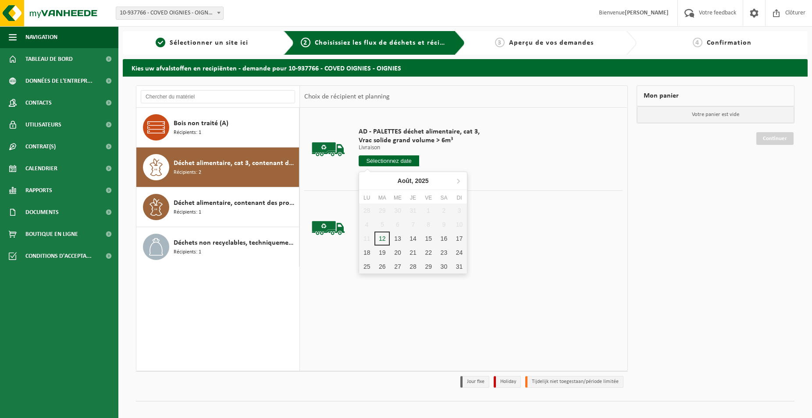
click at [410, 157] on input "text" at bounding box center [388, 161] width 60 height 11
click at [423, 252] on div "22" at bounding box center [428, 253] width 15 height 14
type input "à partir de [DATE]"
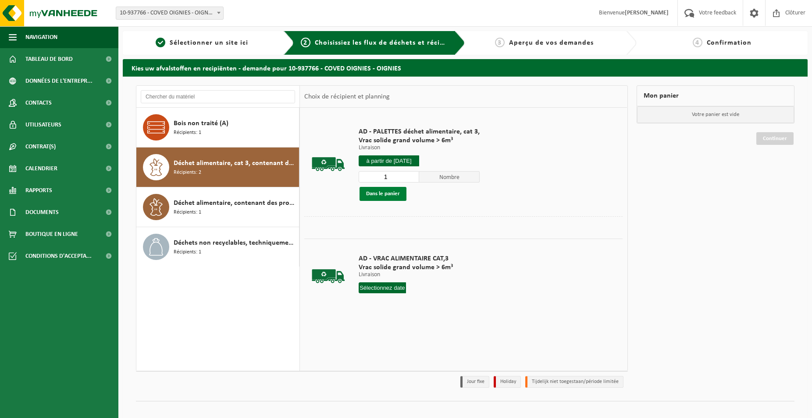
click at [383, 195] on button "Dans le panier" at bounding box center [382, 194] width 47 height 14
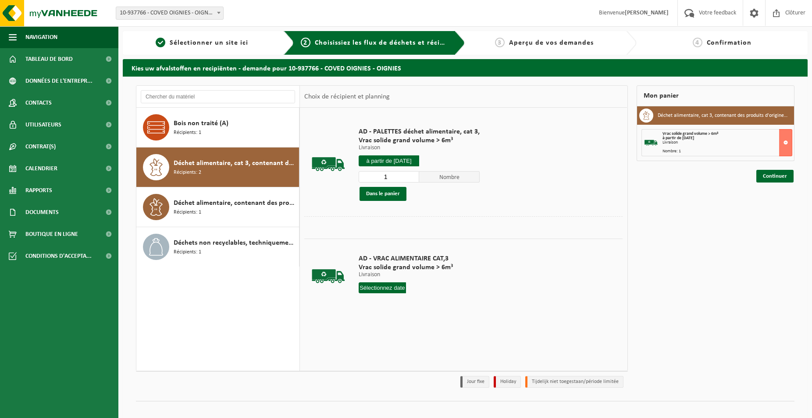
click at [756, 181] on div "Continuer" at bounding box center [774, 176] width 39 height 13
click at [762, 178] on link "Continuer" at bounding box center [774, 176] width 37 height 13
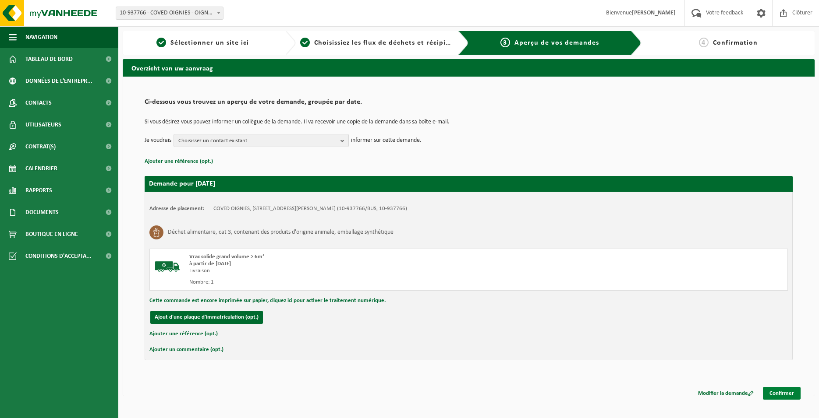
click at [787, 389] on link "Confirmer" at bounding box center [782, 393] width 38 height 13
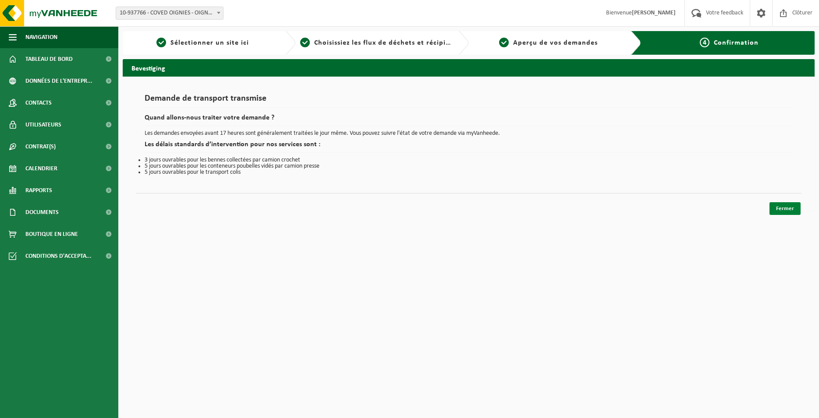
click at [794, 213] on link "Fermer" at bounding box center [784, 208] width 31 height 13
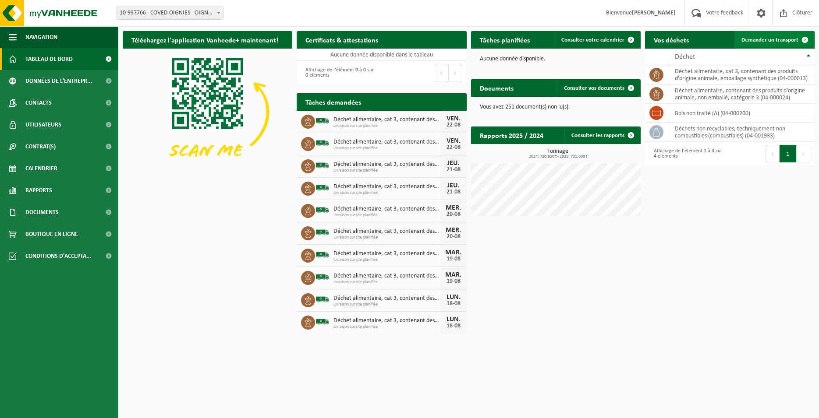
click at [783, 37] on span "Demander un transport" at bounding box center [769, 40] width 57 height 6
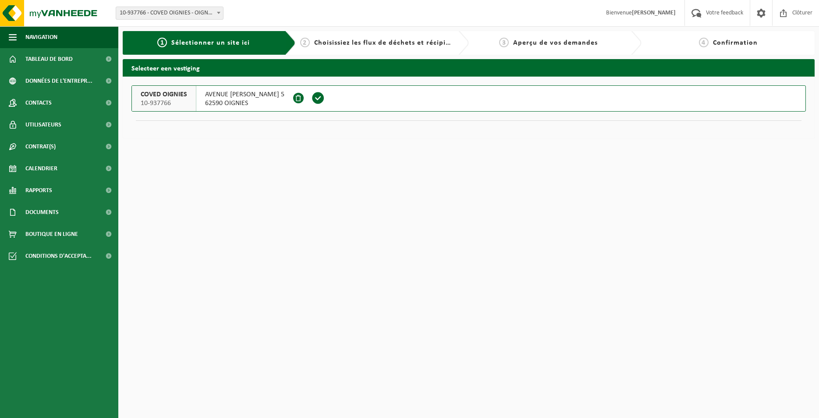
click at [325, 98] on span at bounding box center [318, 98] width 13 height 13
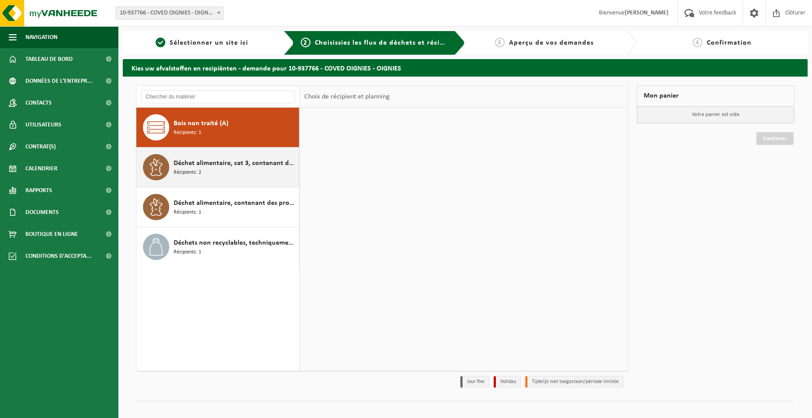
click at [231, 176] on div "Déchet alimentaire, cat 3, contenant des produits d'origine animale, emballage …" at bounding box center [235, 167] width 123 height 26
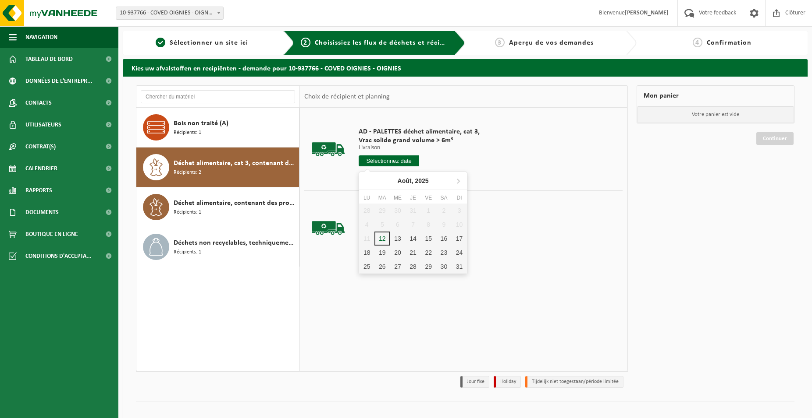
click at [383, 164] on input "text" at bounding box center [388, 161] width 60 height 11
click at [397, 255] on div "20" at bounding box center [397, 253] width 15 height 14
type input "à partir de 2025-08-20"
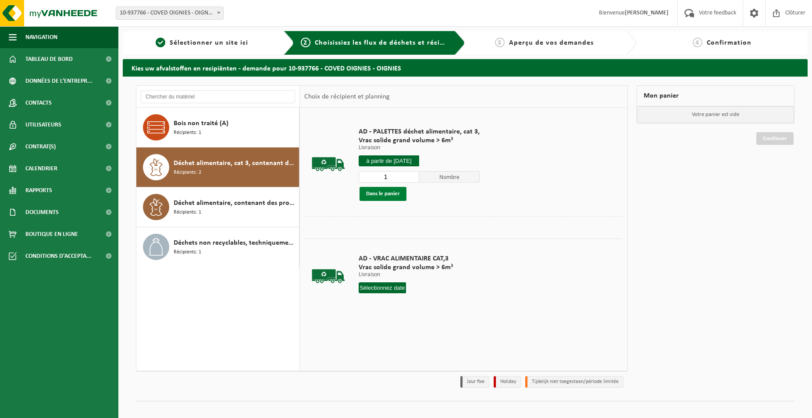
click at [398, 197] on button "Dans le panier" at bounding box center [382, 194] width 47 height 14
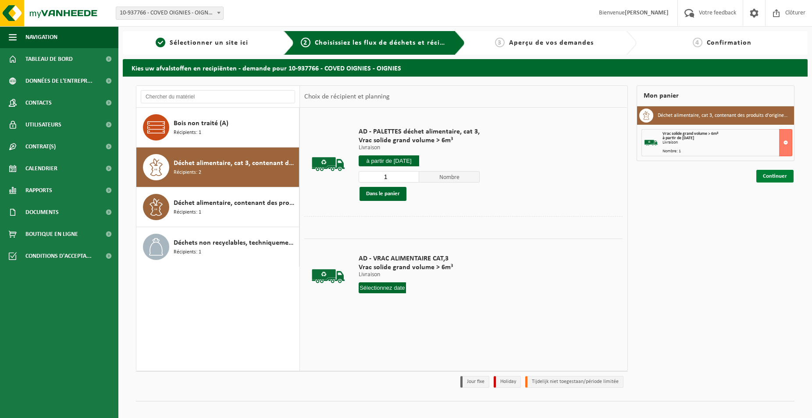
click at [776, 175] on link "Continuer" at bounding box center [774, 176] width 37 height 13
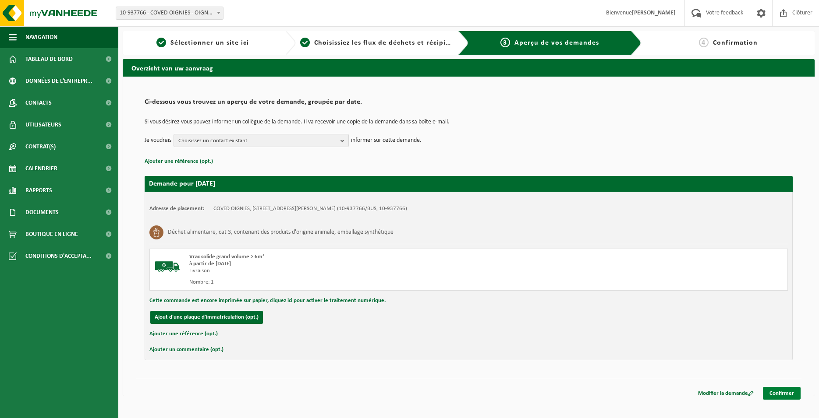
click at [788, 397] on link "Confirmer" at bounding box center [782, 393] width 38 height 13
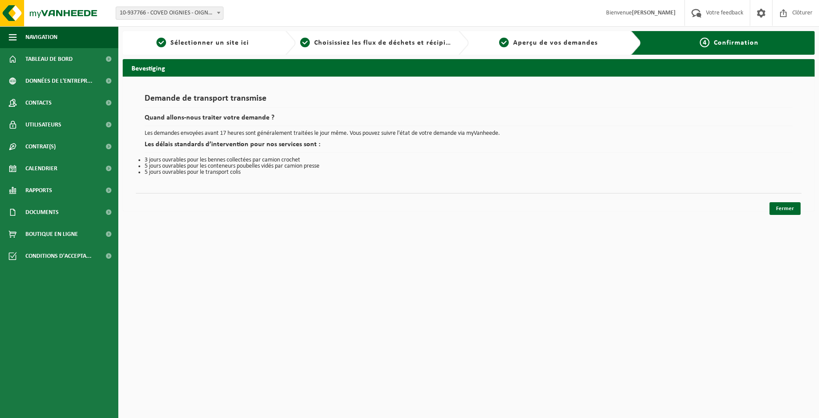
click at [787, 218] on html "Site: 10-937766 - COVED OIGNIES - OIGNIES 10-937766 - COVED OIGNIES - OIGNIES B…" at bounding box center [409, 209] width 819 height 418
click at [786, 207] on link "Fermer" at bounding box center [784, 208] width 31 height 13
